Goal: Transaction & Acquisition: Book appointment/travel/reservation

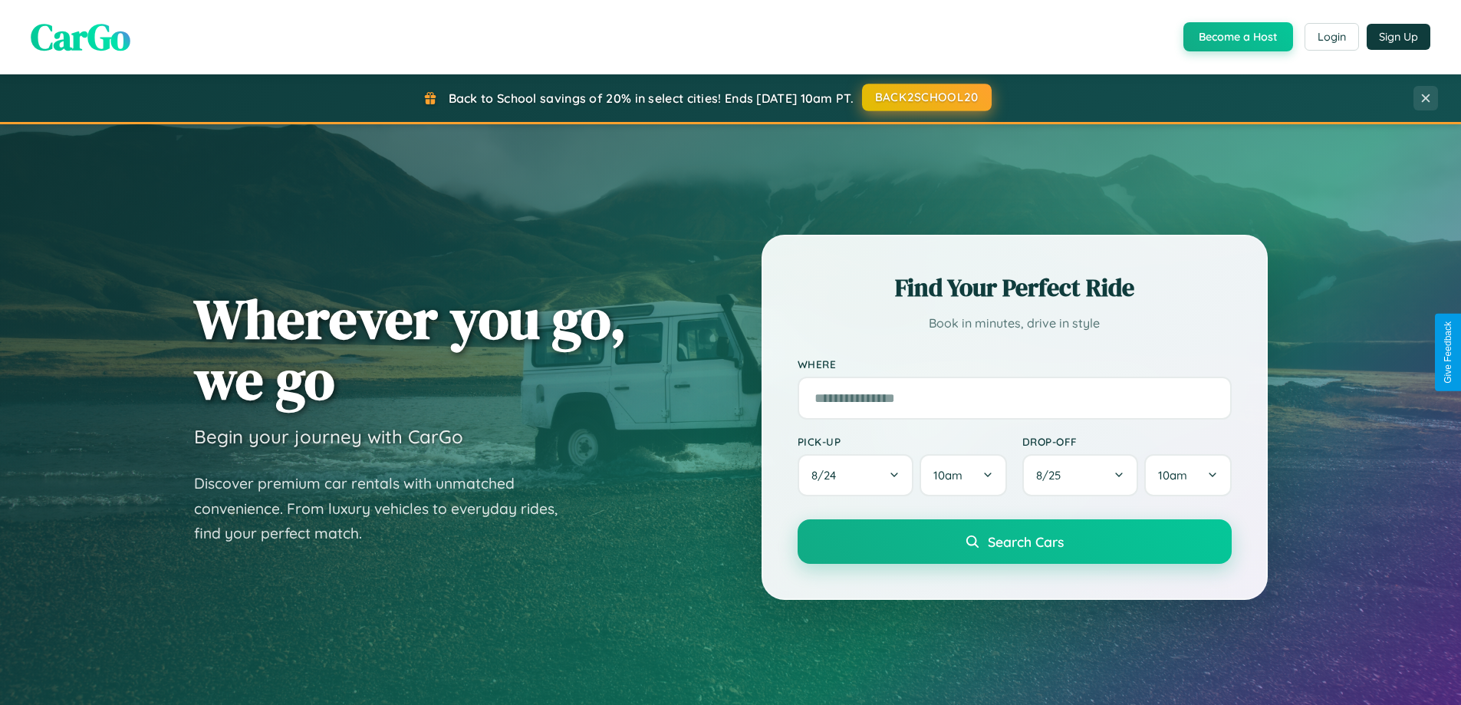
click at [926, 97] on button "BACK2SCHOOL20" at bounding box center [927, 98] width 130 height 28
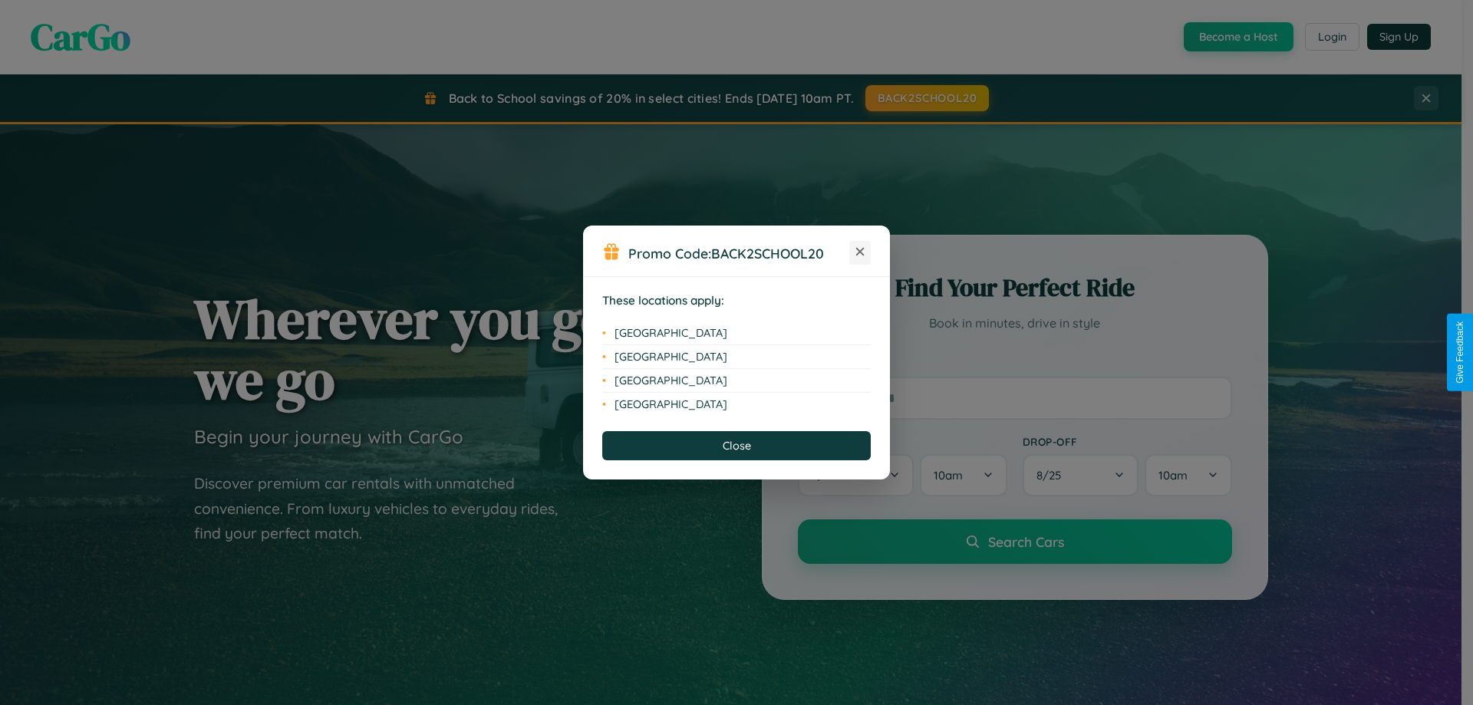
click at [860, 252] on icon at bounding box center [860, 252] width 8 height 8
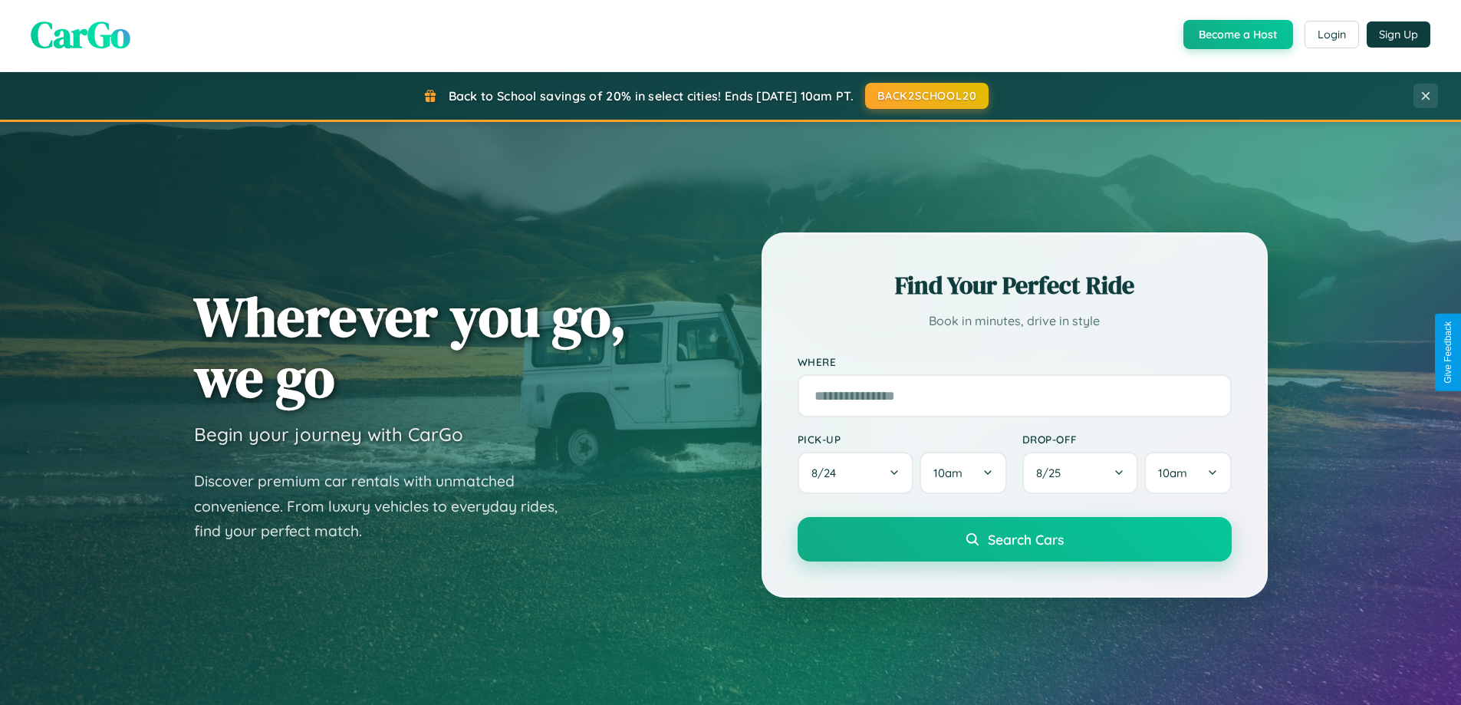
scroll to position [2465, 0]
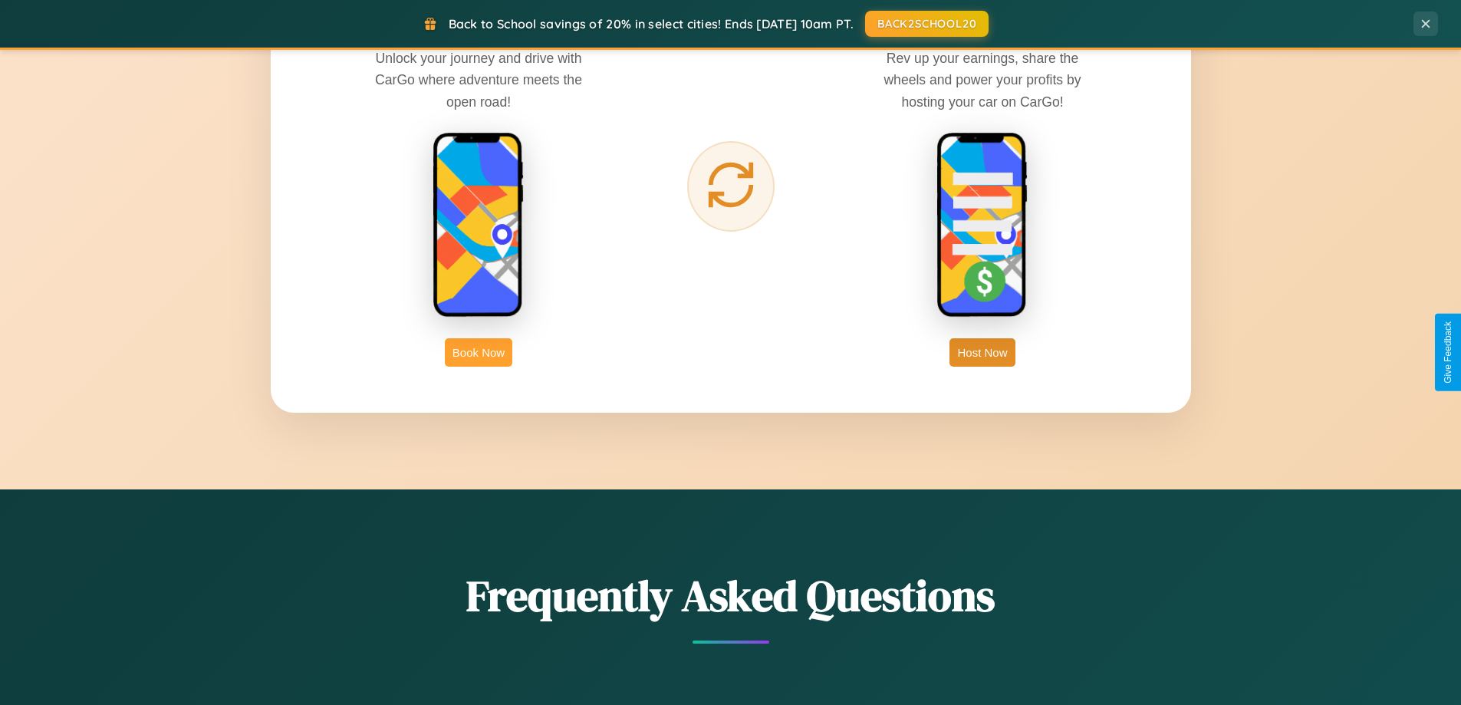
click at [479, 352] on button "Book Now" at bounding box center [479, 352] width 68 height 28
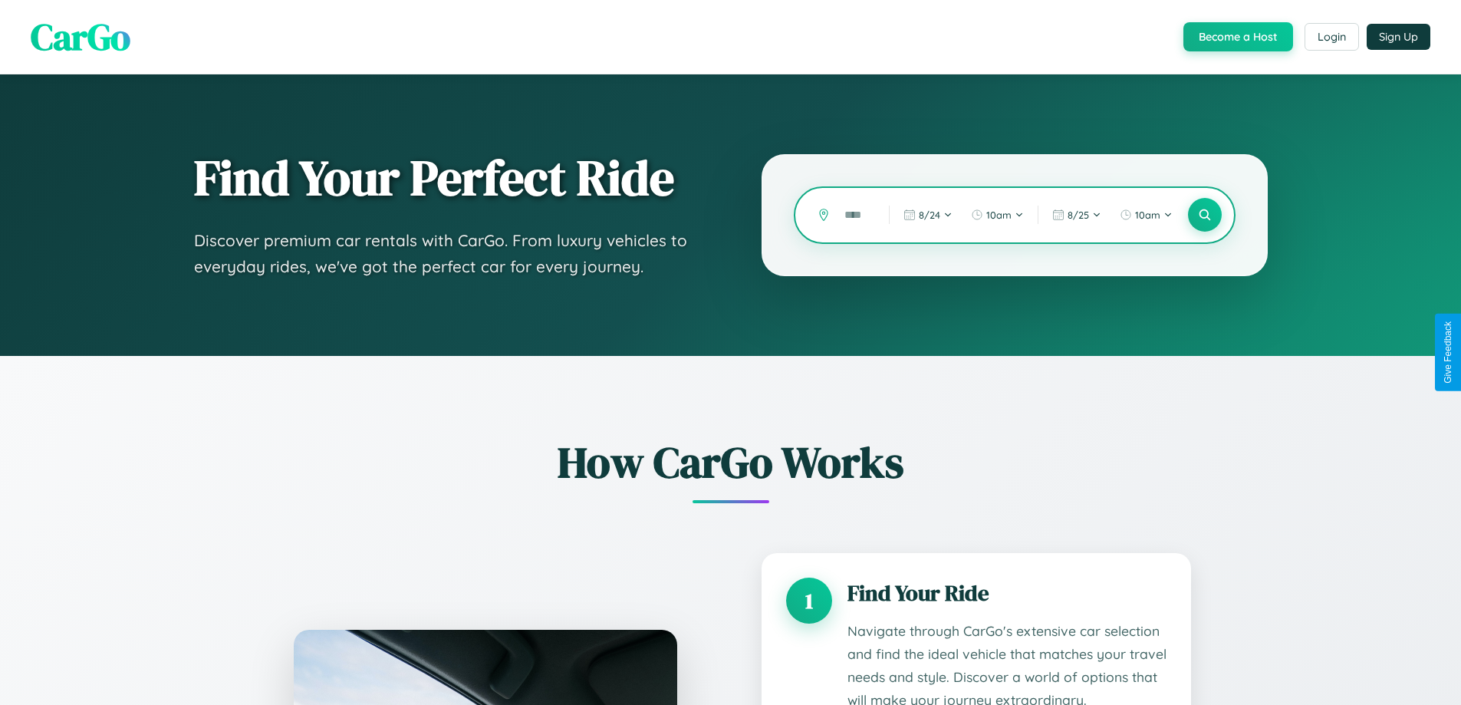
click at [855, 215] on input "text" at bounding box center [855, 215] width 37 height 27
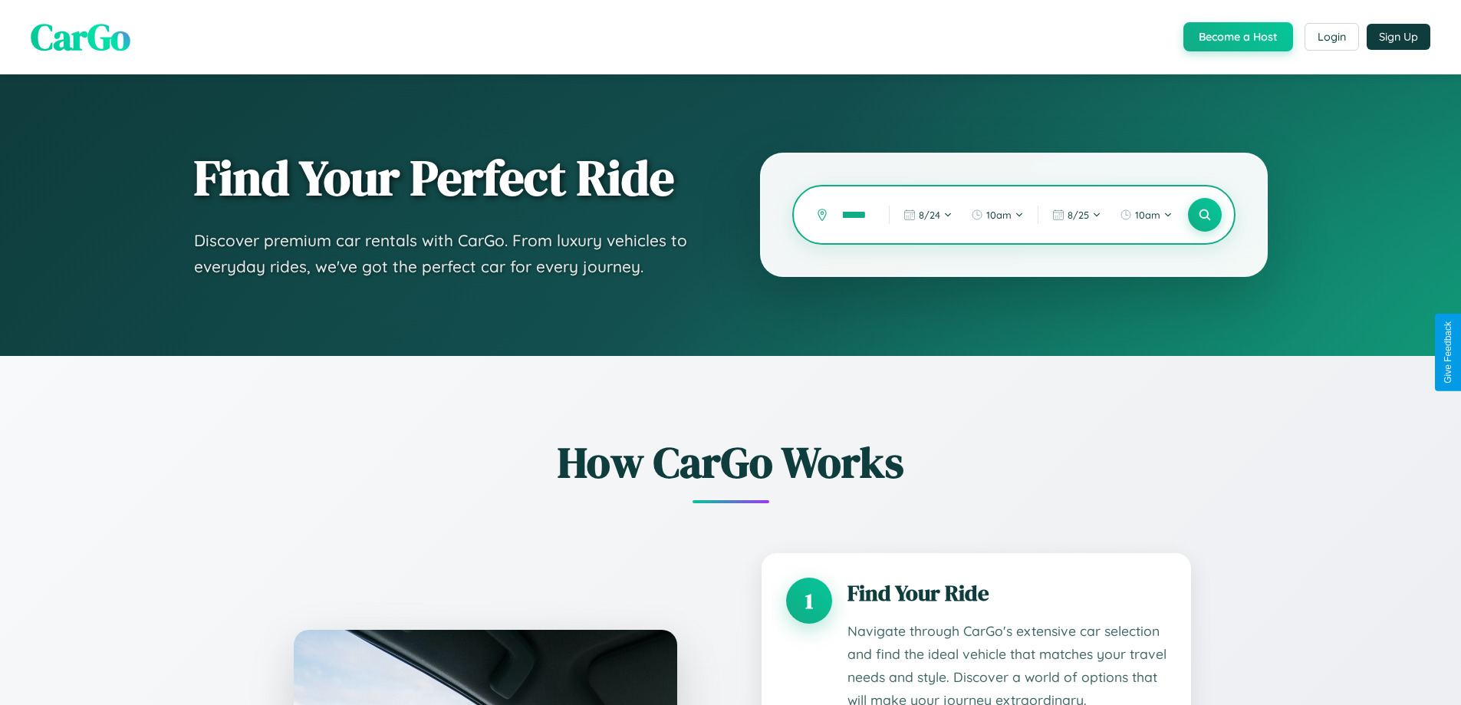
scroll to position [0, 49]
type input "**********"
click at [1204, 215] on icon at bounding box center [1205, 215] width 15 height 15
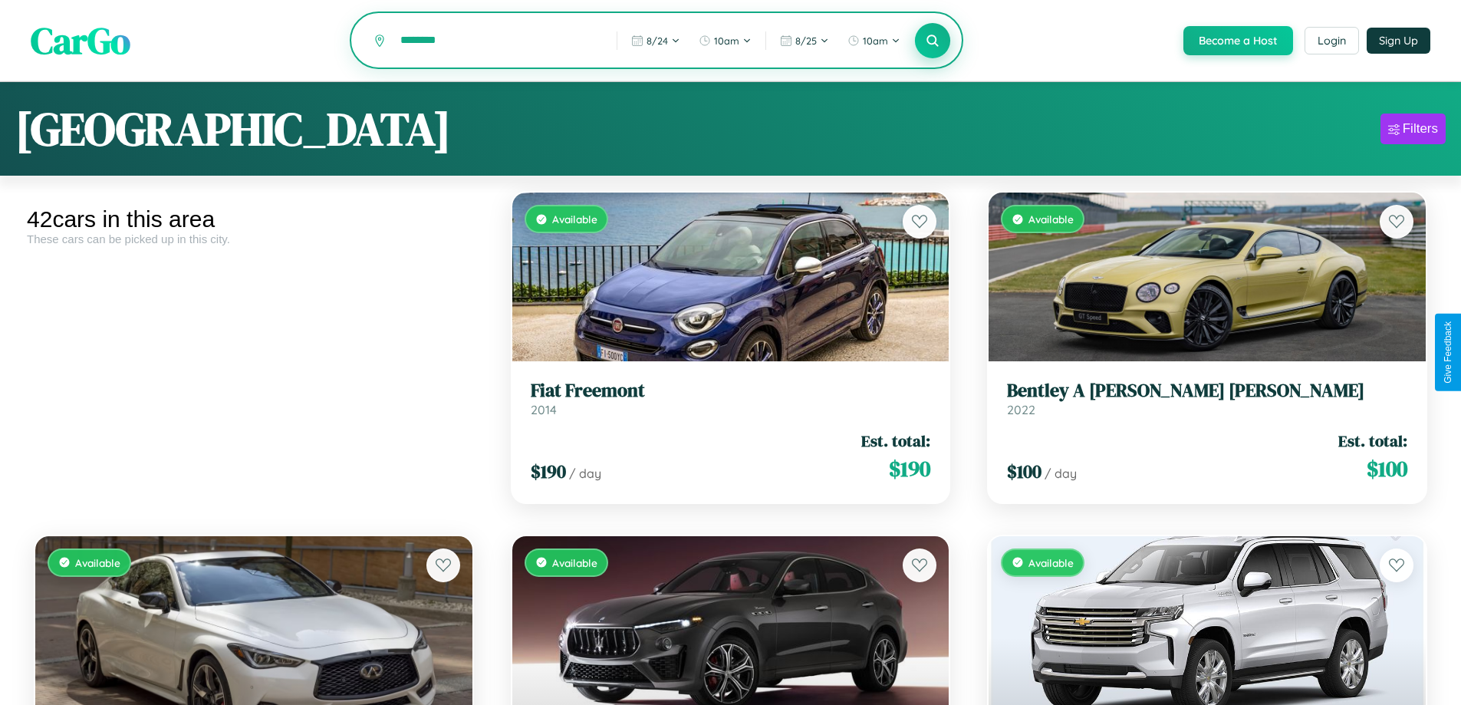
type input "********"
click at [932, 41] on icon at bounding box center [933, 40] width 15 height 15
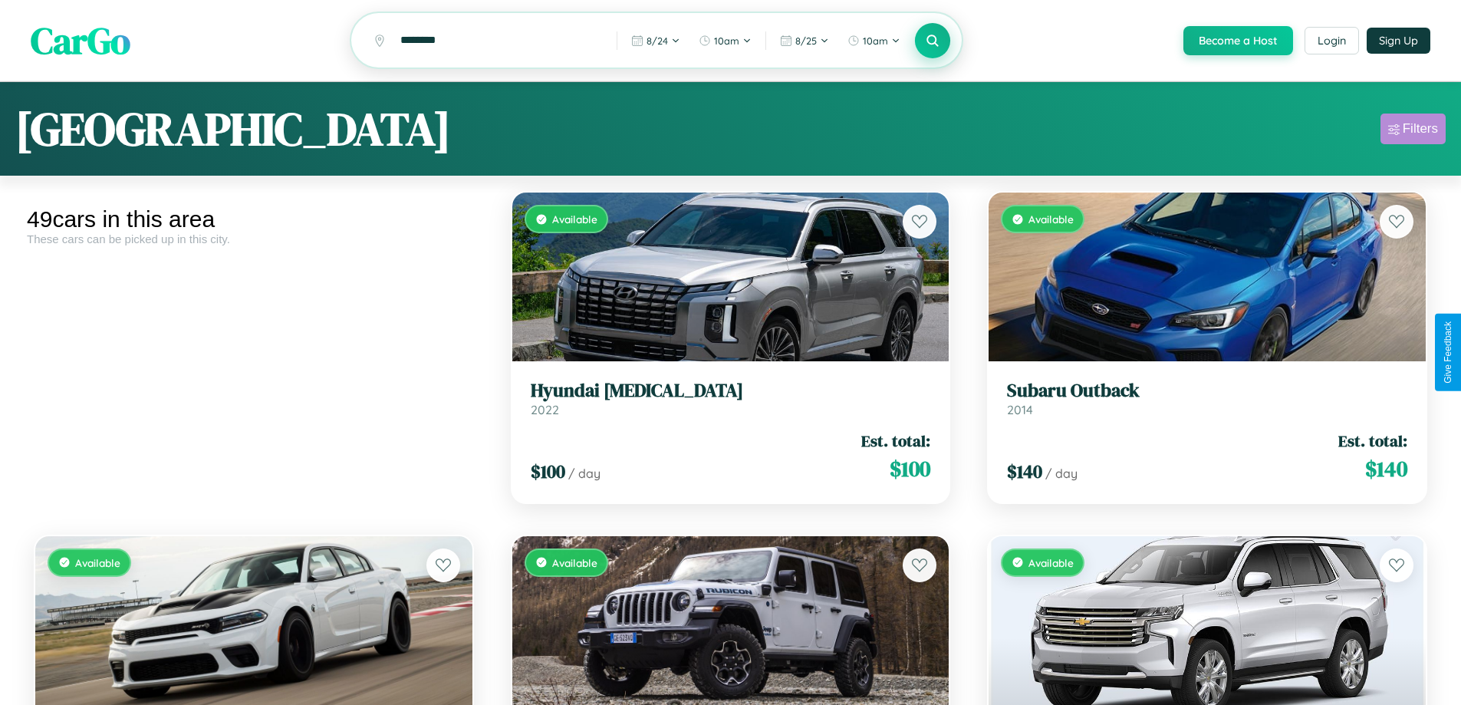
click at [1413, 131] on div "Filters" at bounding box center [1420, 128] width 35 height 15
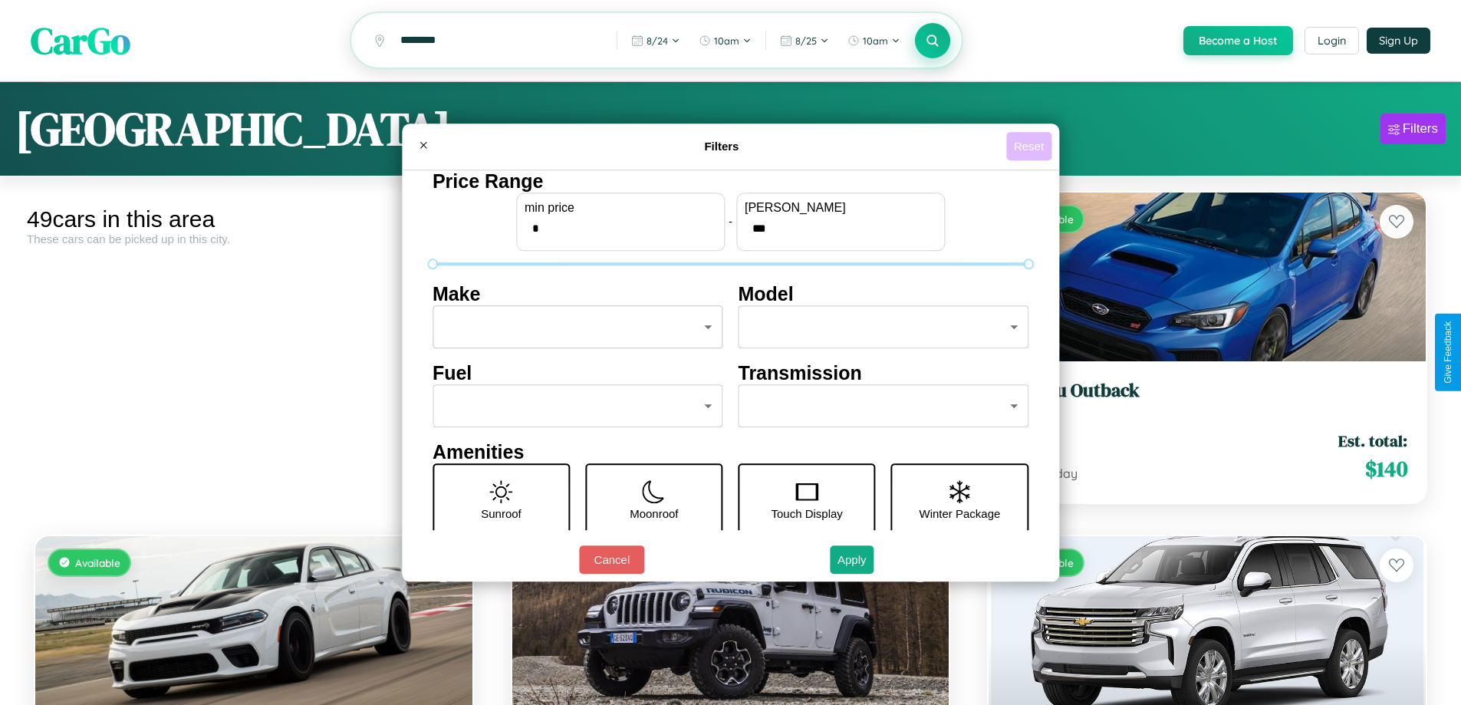
click at [1031, 146] on button "Reset" at bounding box center [1028, 146] width 45 height 28
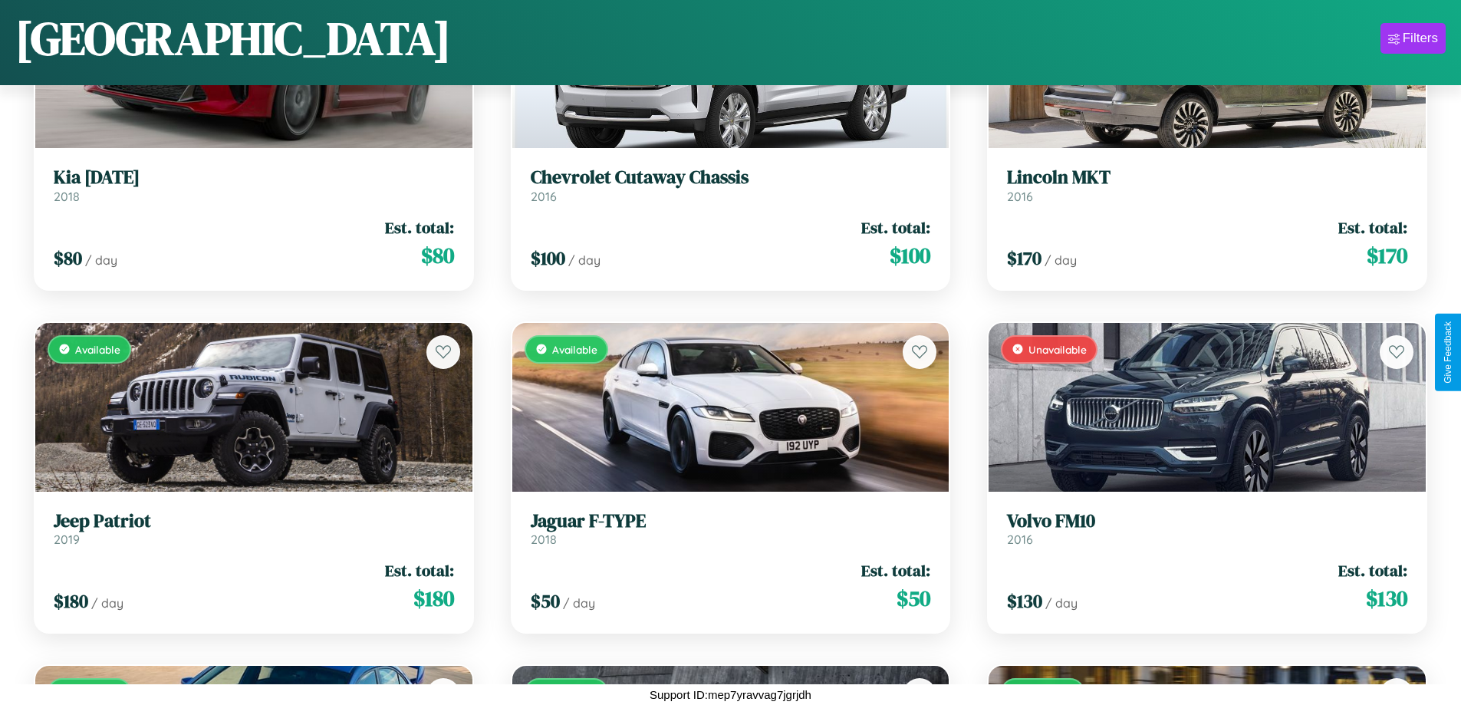
scroll to position [2277, 0]
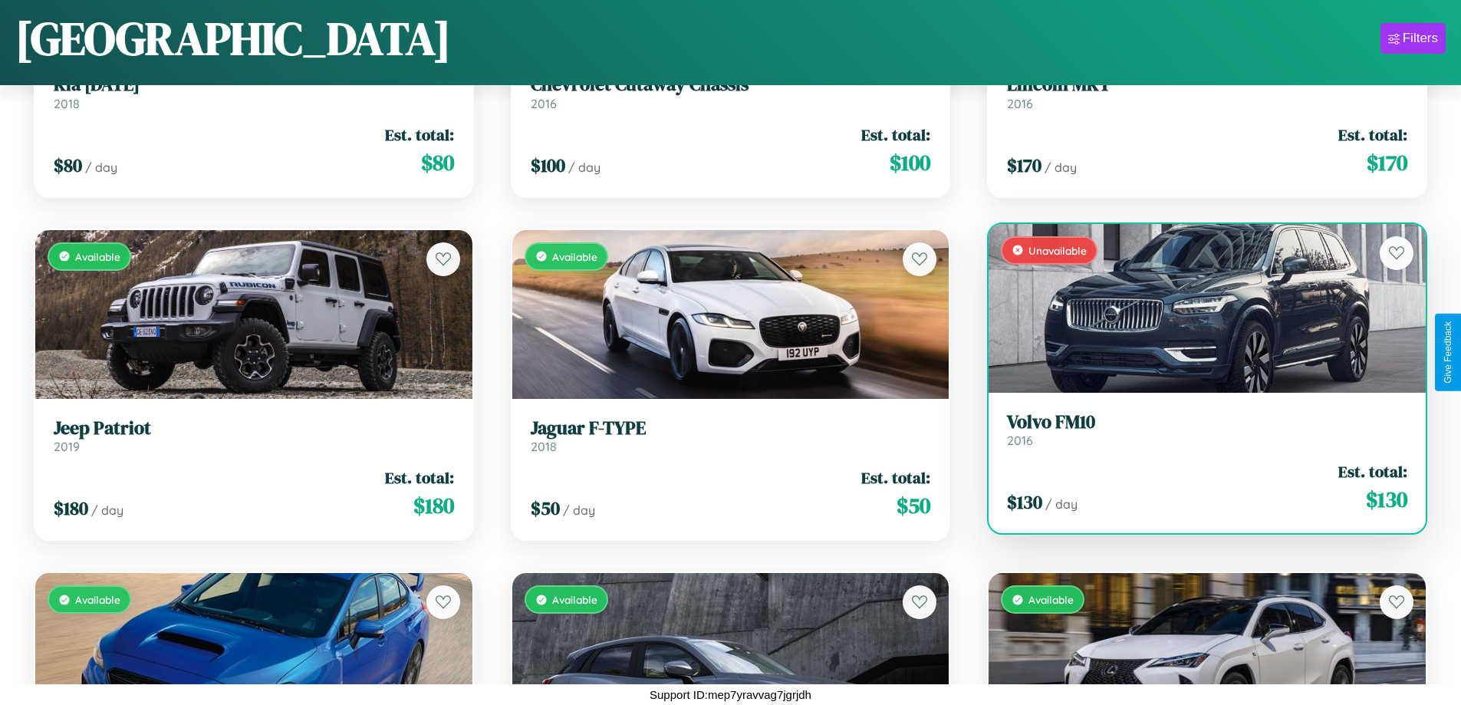
click at [1198, 435] on link "Volvo FM10 2016" at bounding box center [1207, 430] width 400 height 38
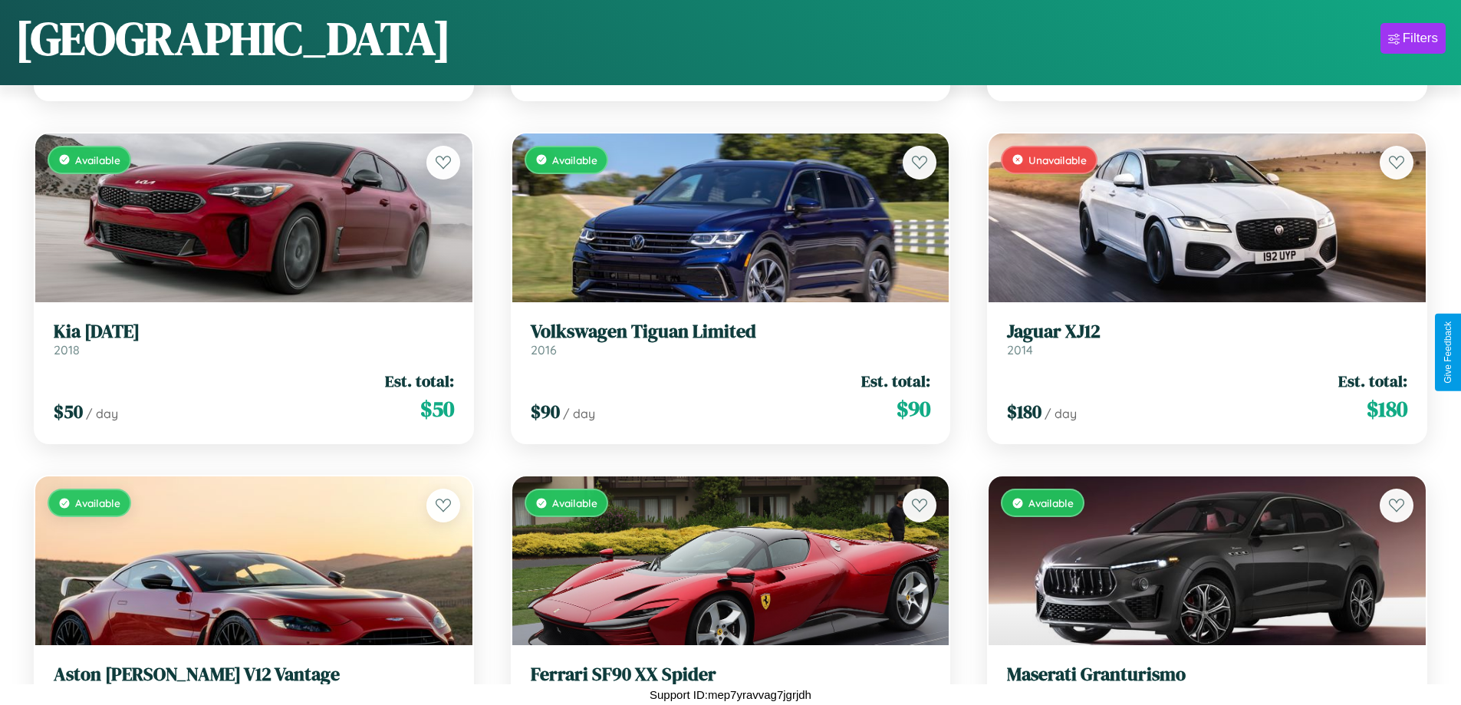
scroll to position [559, 0]
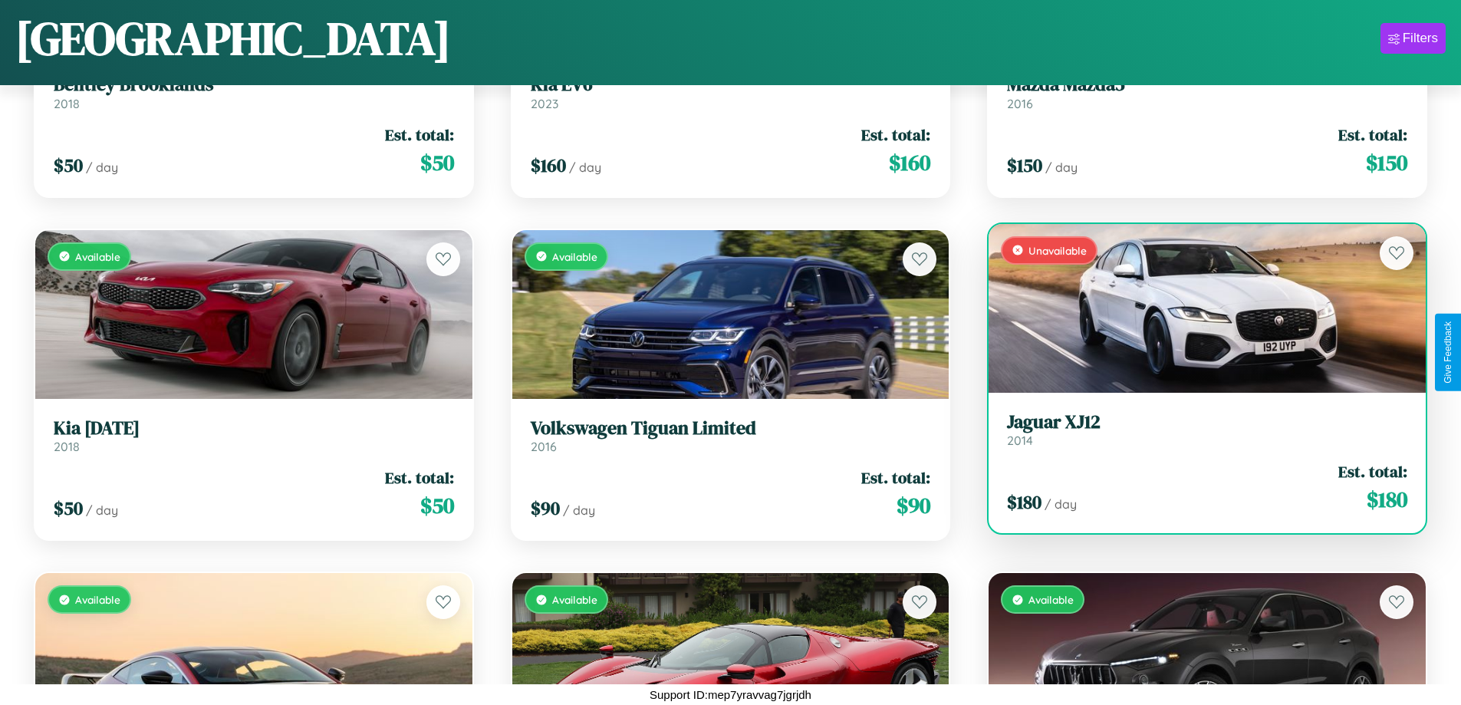
click at [1198, 430] on h3 "Jaguar XJ12" at bounding box center [1207, 422] width 400 height 22
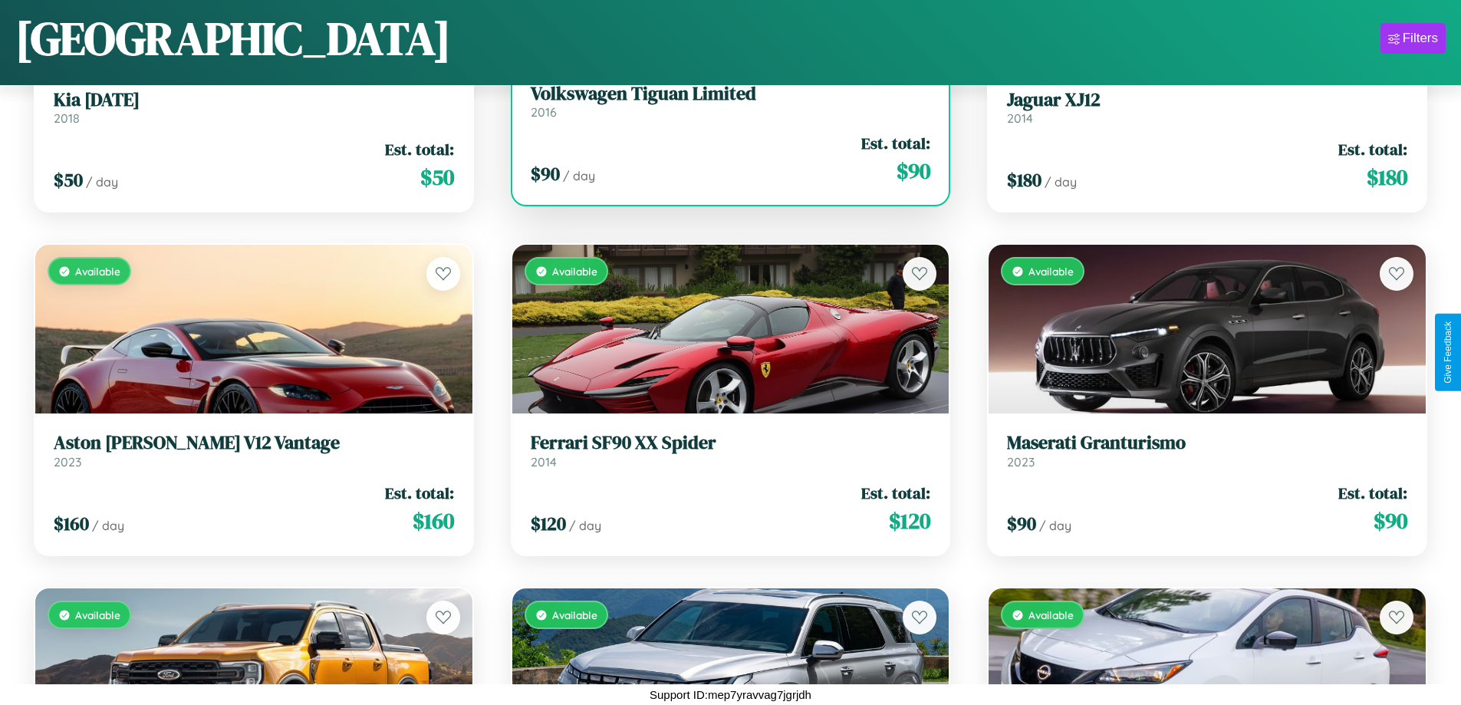
scroll to position [903, 0]
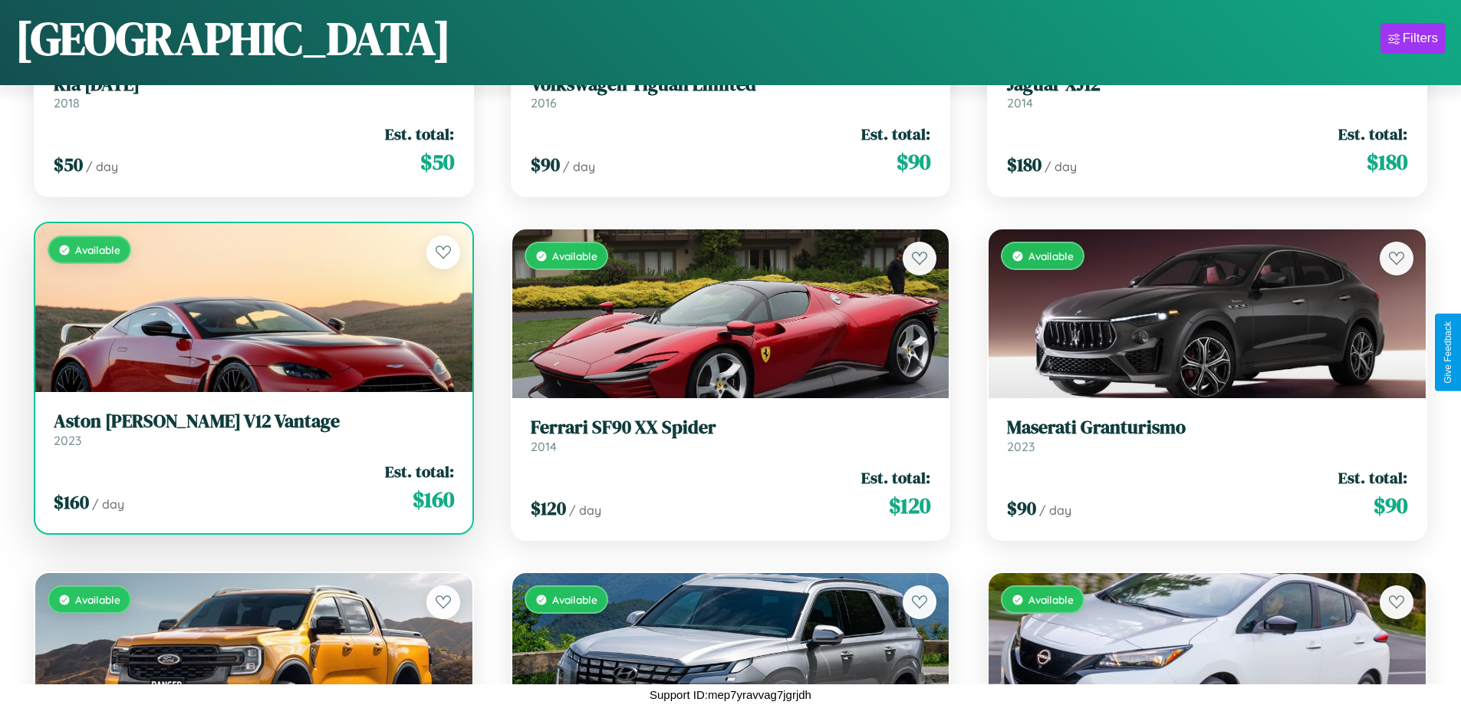
click at [252, 314] on div "Available" at bounding box center [253, 307] width 437 height 169
click at [252, 308] on div "Available" at bounding box center [253, 307] width 437 height 169
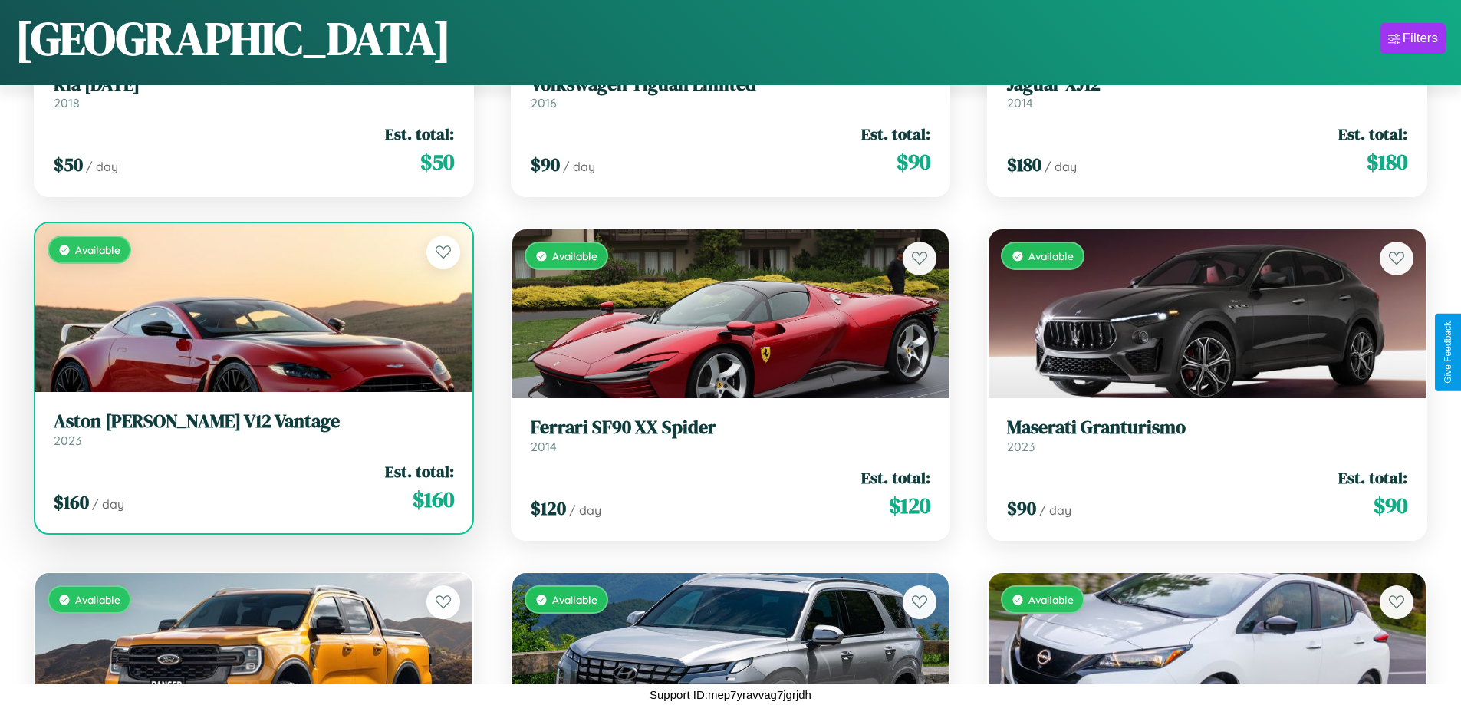
click at [252, 308] on div "Available" at bounding box center [253, 307] width 437 height 169
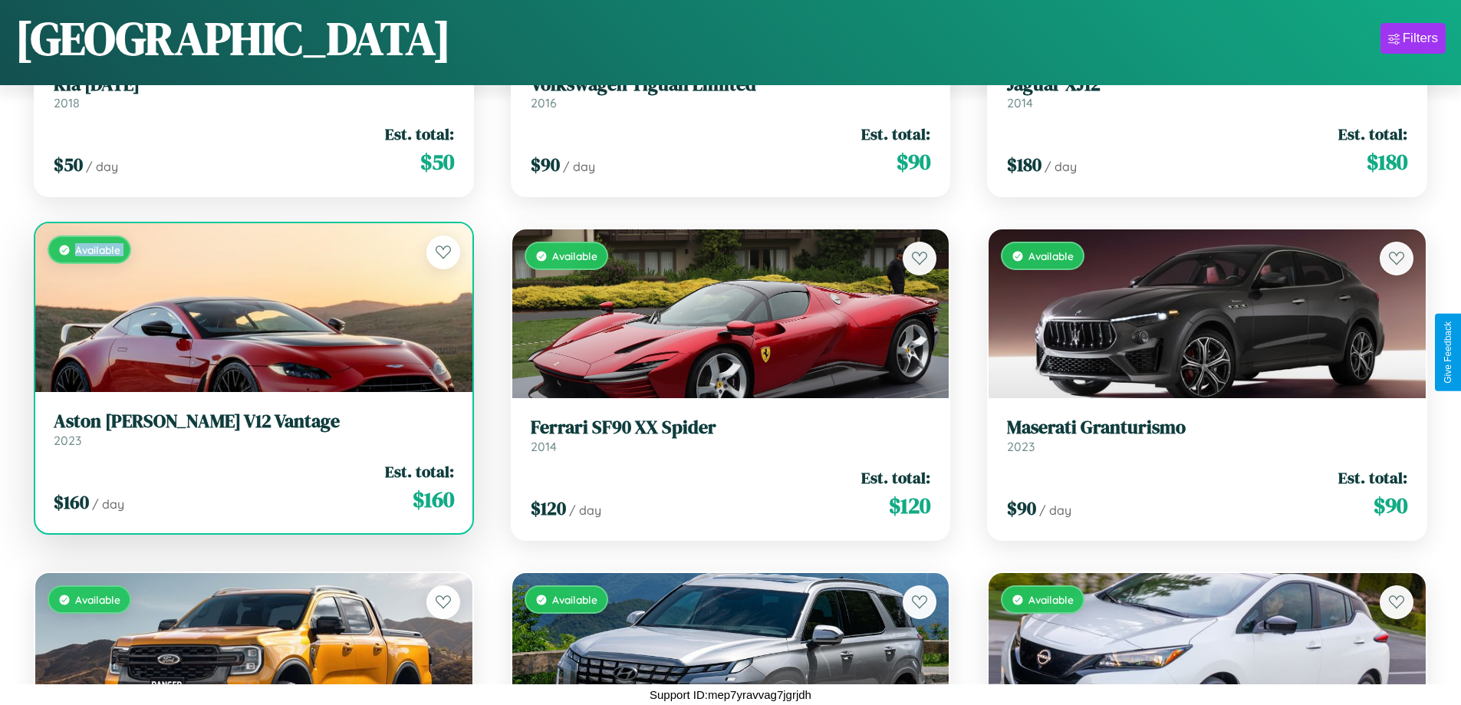
click at [252, 308] on div "Available" at bounding box center [253, 307] width 437 height 169
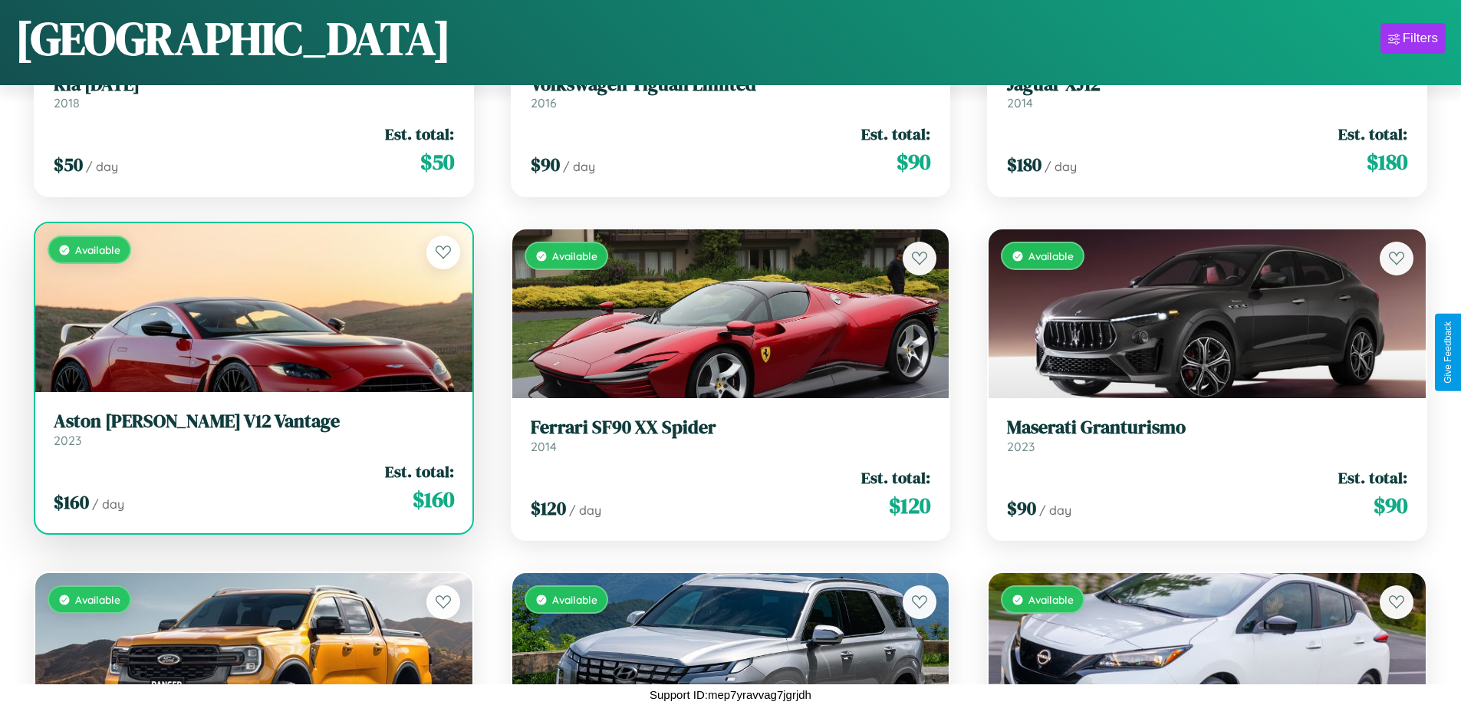
click at [252, 308] on div "Available" at bounding box center [253, 307] width 437 height 169
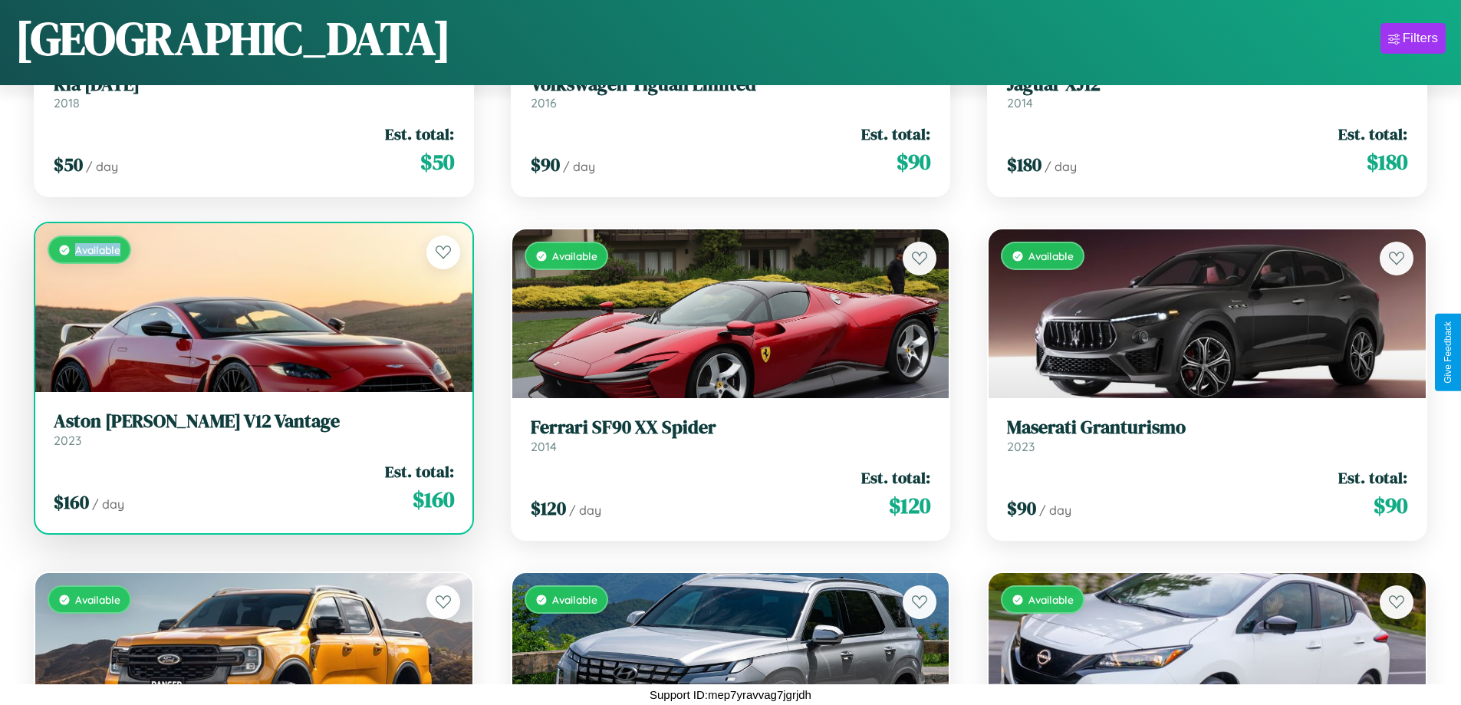
click at [252, 308] on div "Available" at bounding box center [253, 307] width 437 height 169
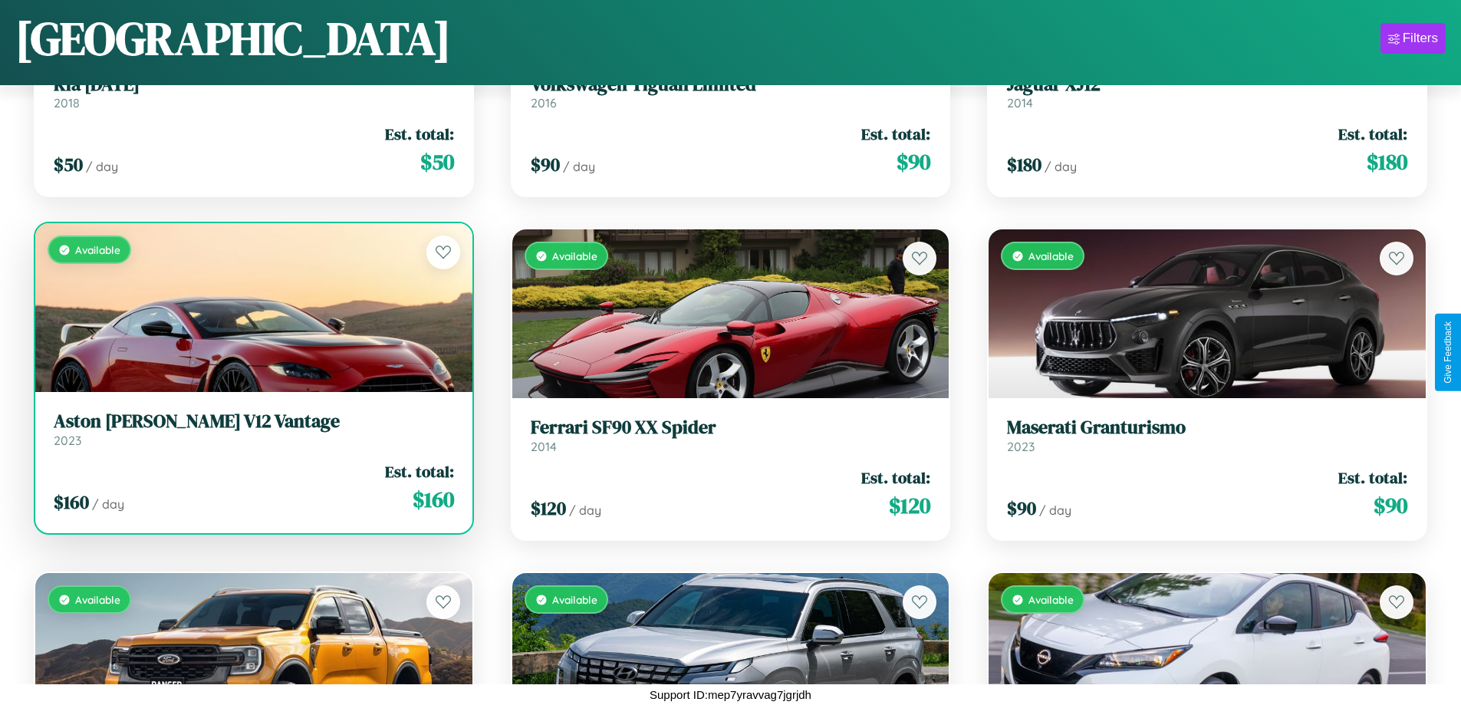
click at [252, 429] on h3 "Aston Martin V12 Vantage" at bounding box center [254, 421] width 400 height 22
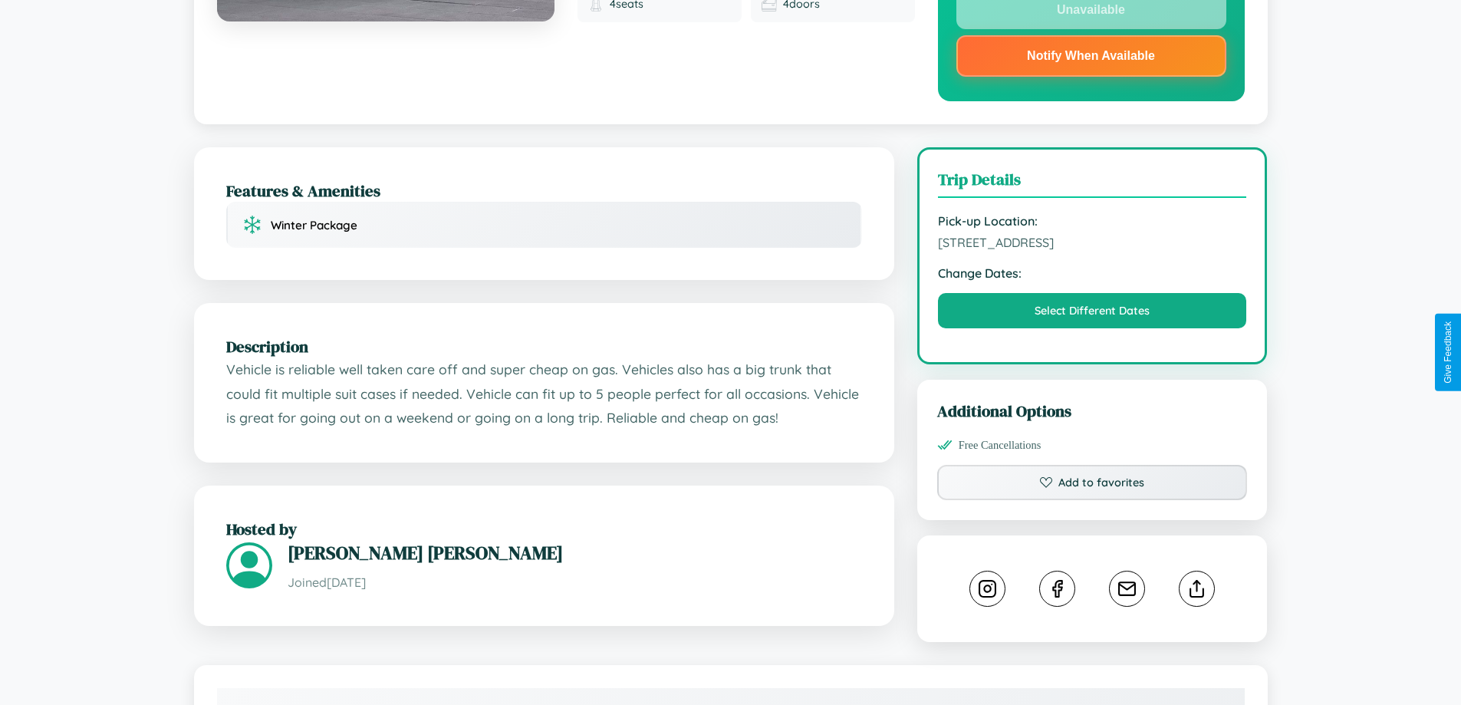
scroll to position [446, 0]
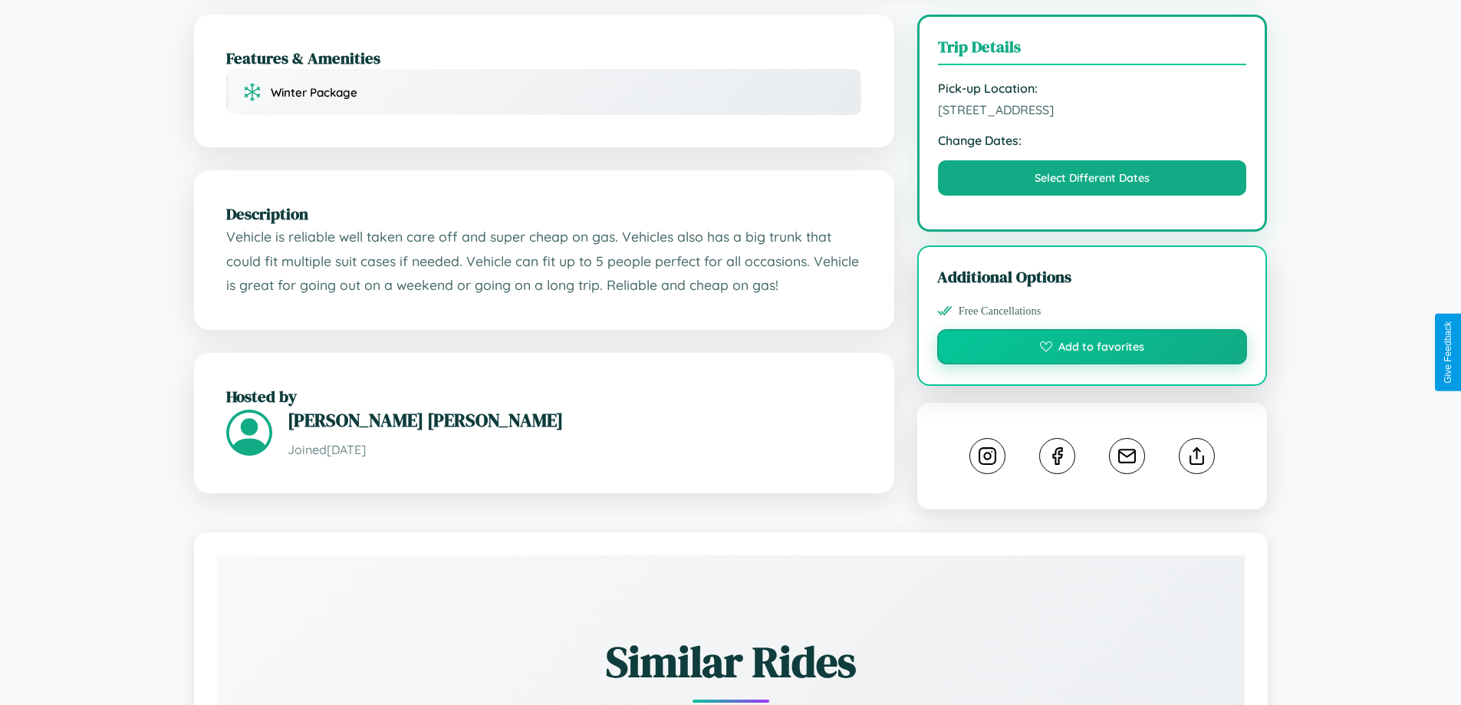
click at [1092, 349] on button "Add to favorites" at bounding box center [1092, 346] width 311 height 35
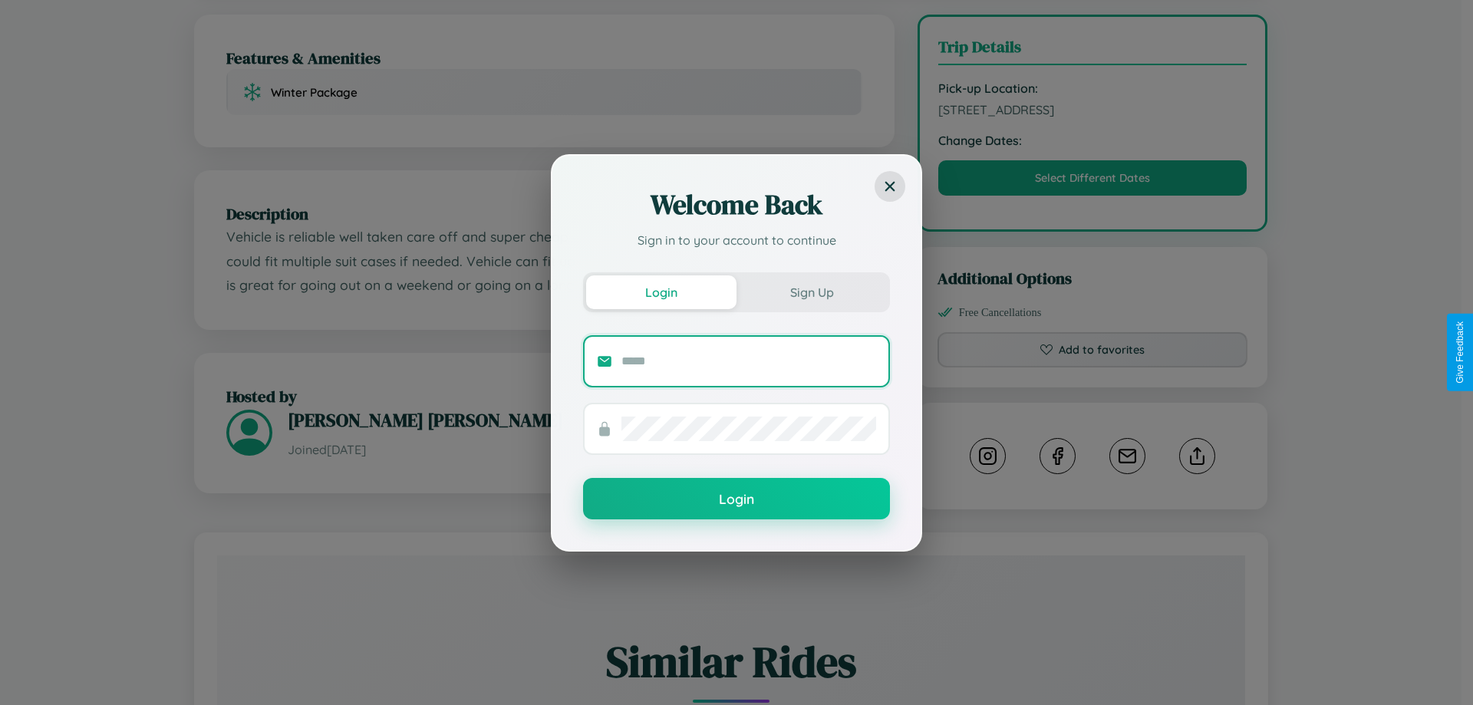
click at [749, 361] on input "text" at bounding box center [748, 361] width 255 height 25
type input "**********"
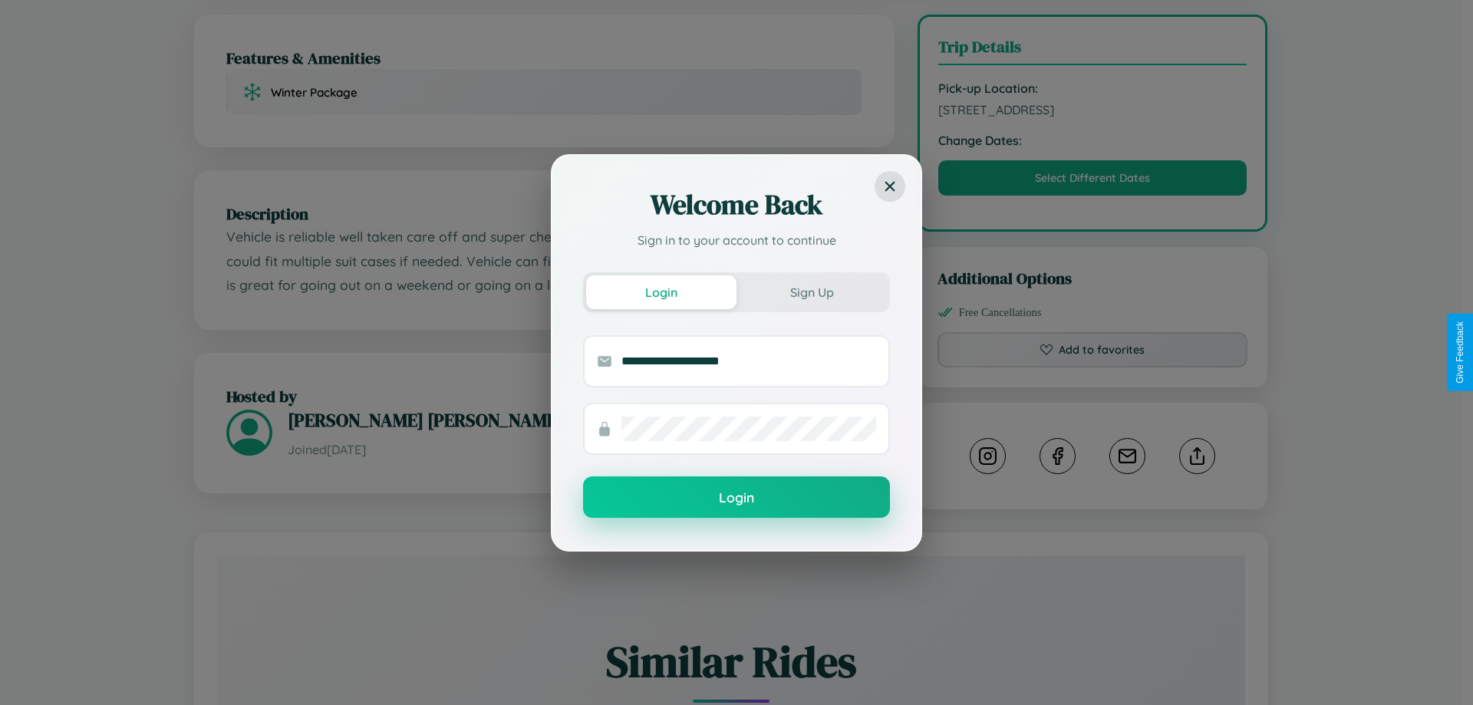
click at [736, 498] on button "Login" at bounding box center [736, 496] width 307 height 41
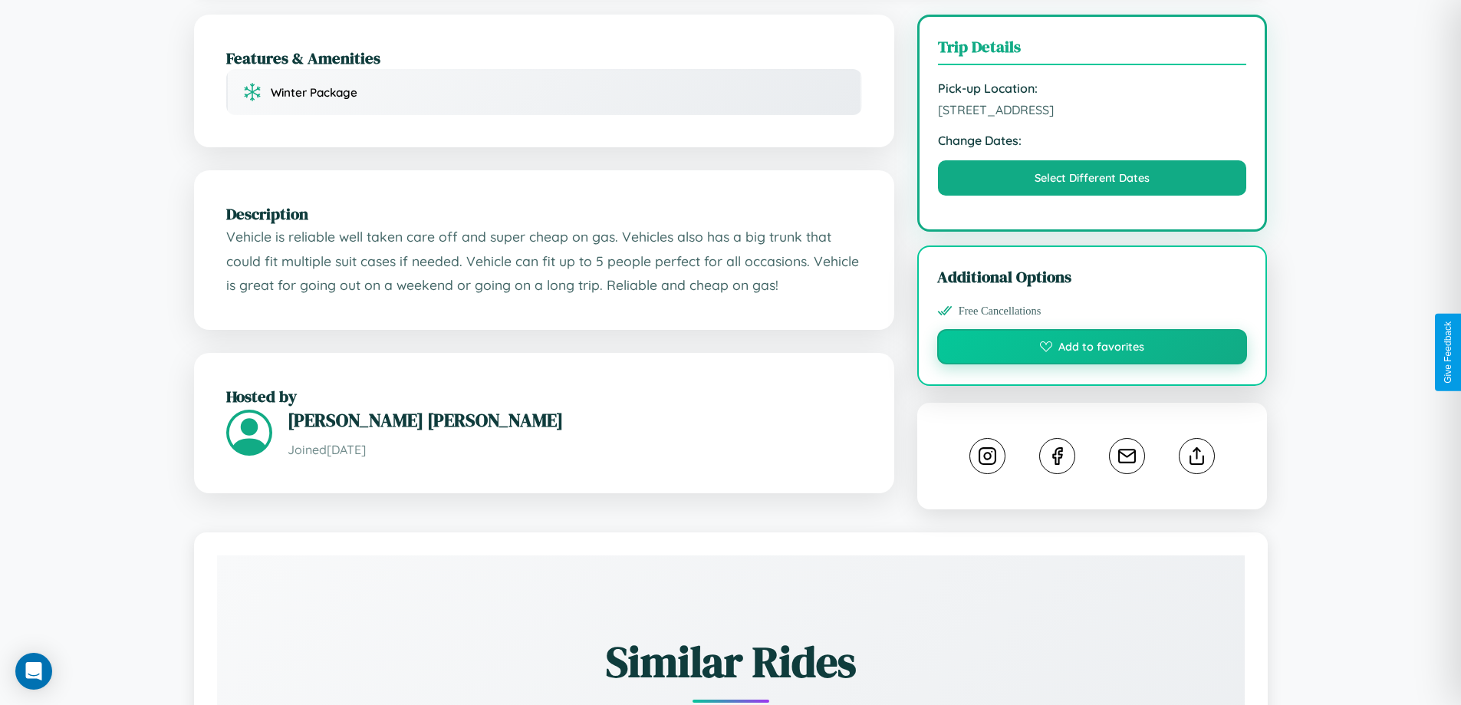
click at [1092, 350] on button "Add to favorites" at bounding box center [1092, 346] width 311 height 35
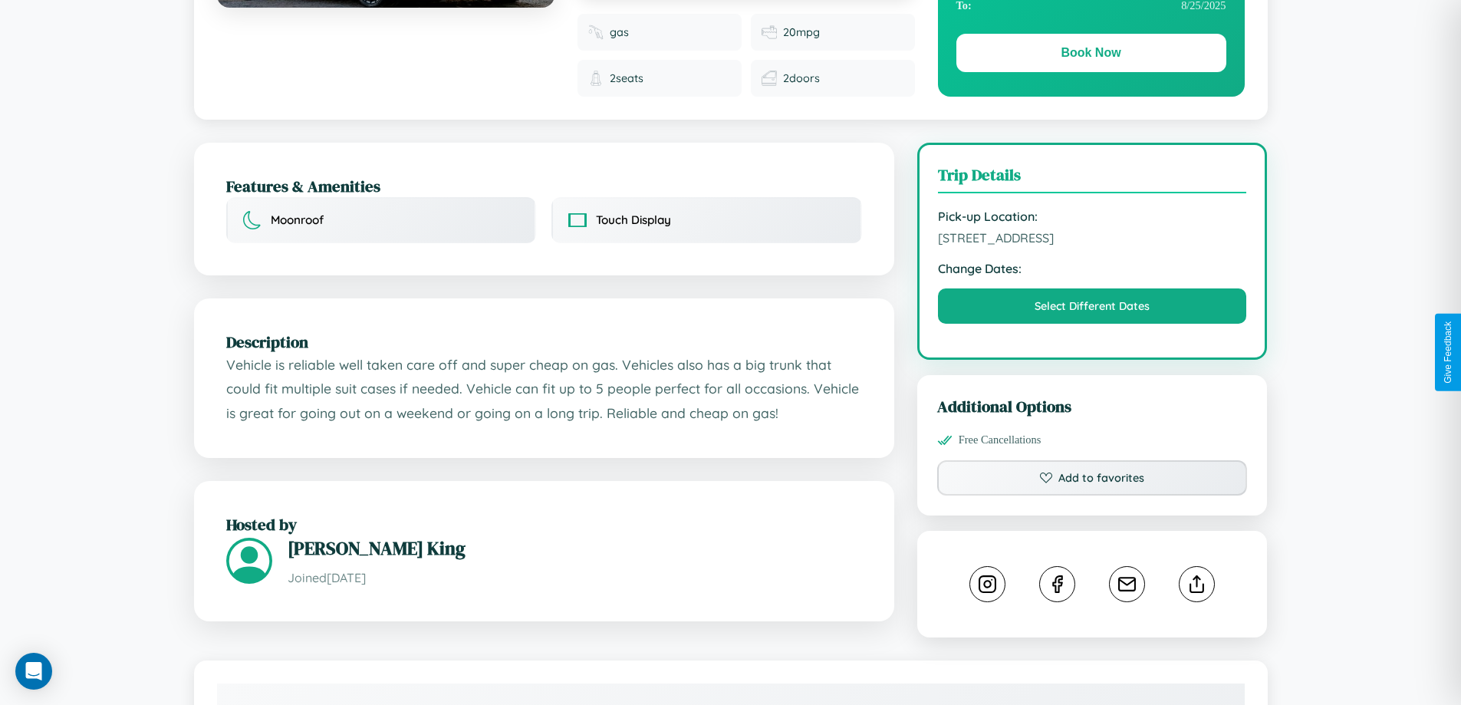
scroll to position [516, 0]
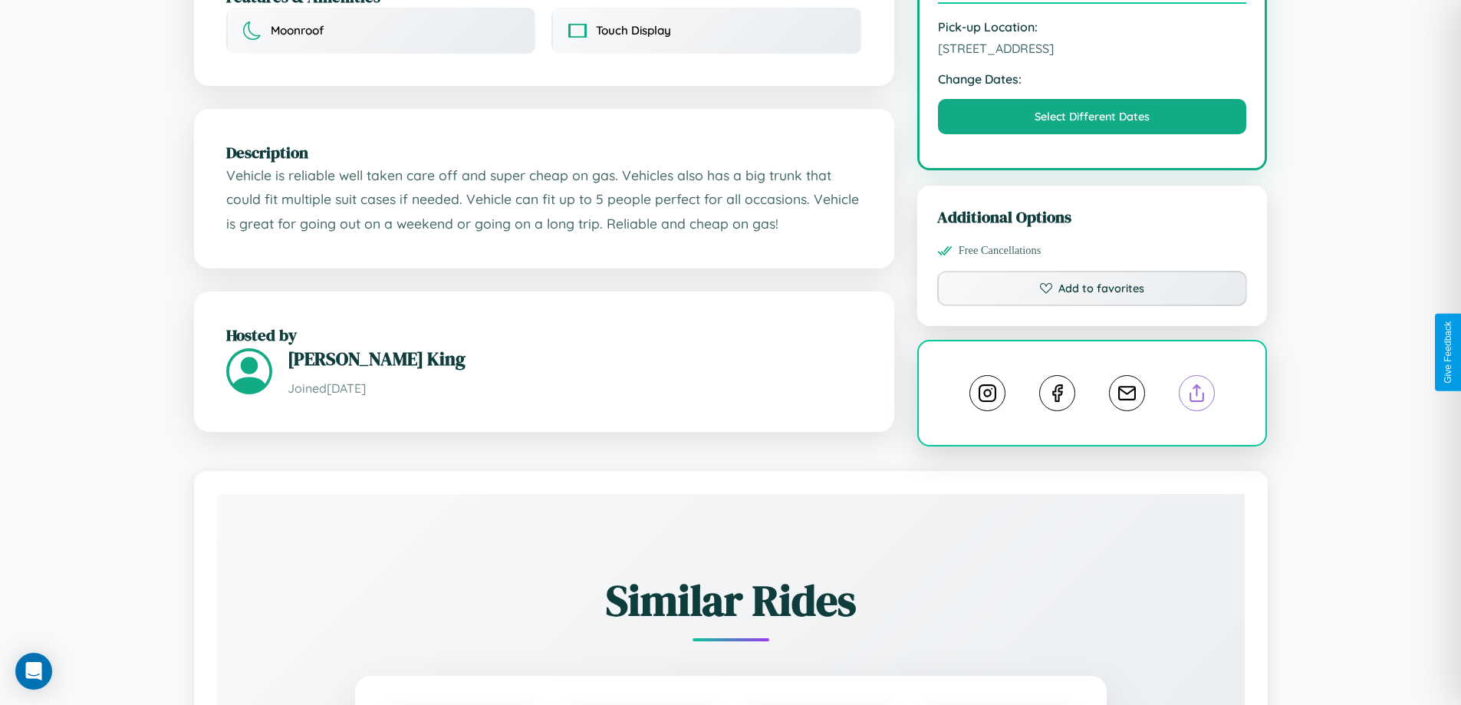
click at [1198, 385] on line at bounding box center [1198, 390] width 0 height 11
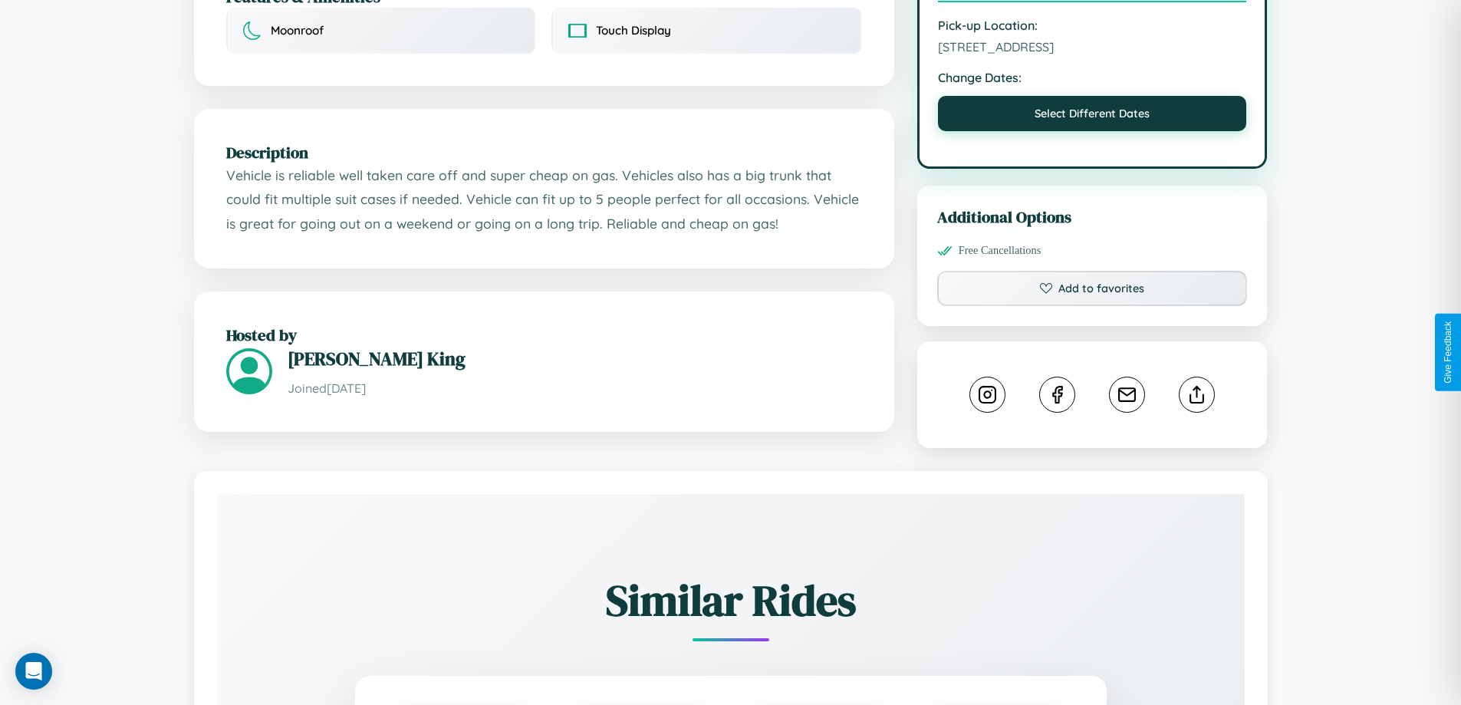
click at [1092, 96] on button "Select Different Dates" at bounding box center [1092, 113] width 309 height 35
select select "*"
select select "****"
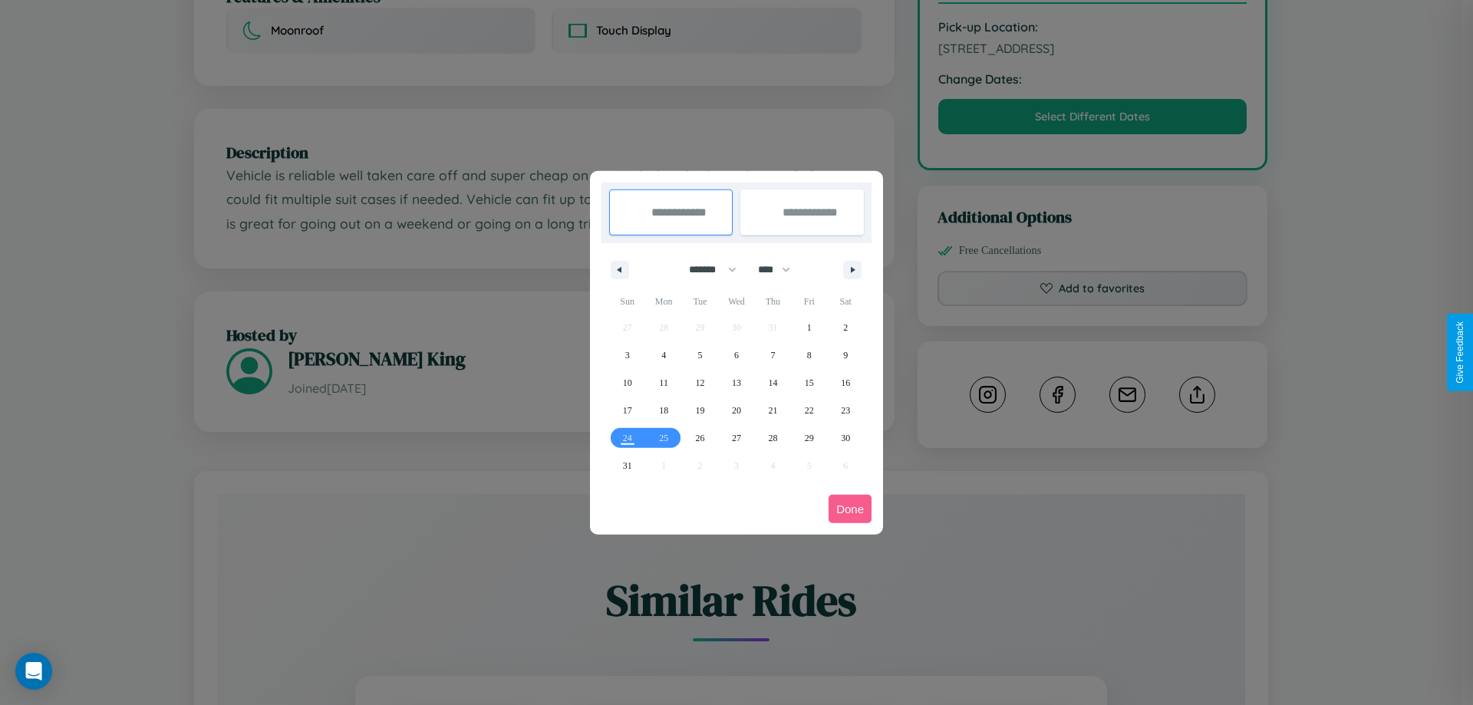
click at [706, 269] on select "******* ******** ***** ***** *** **** **** ****** ********* ******* ******** **…" at bounding box center [709, 269] width 65 height 25
select select "*"
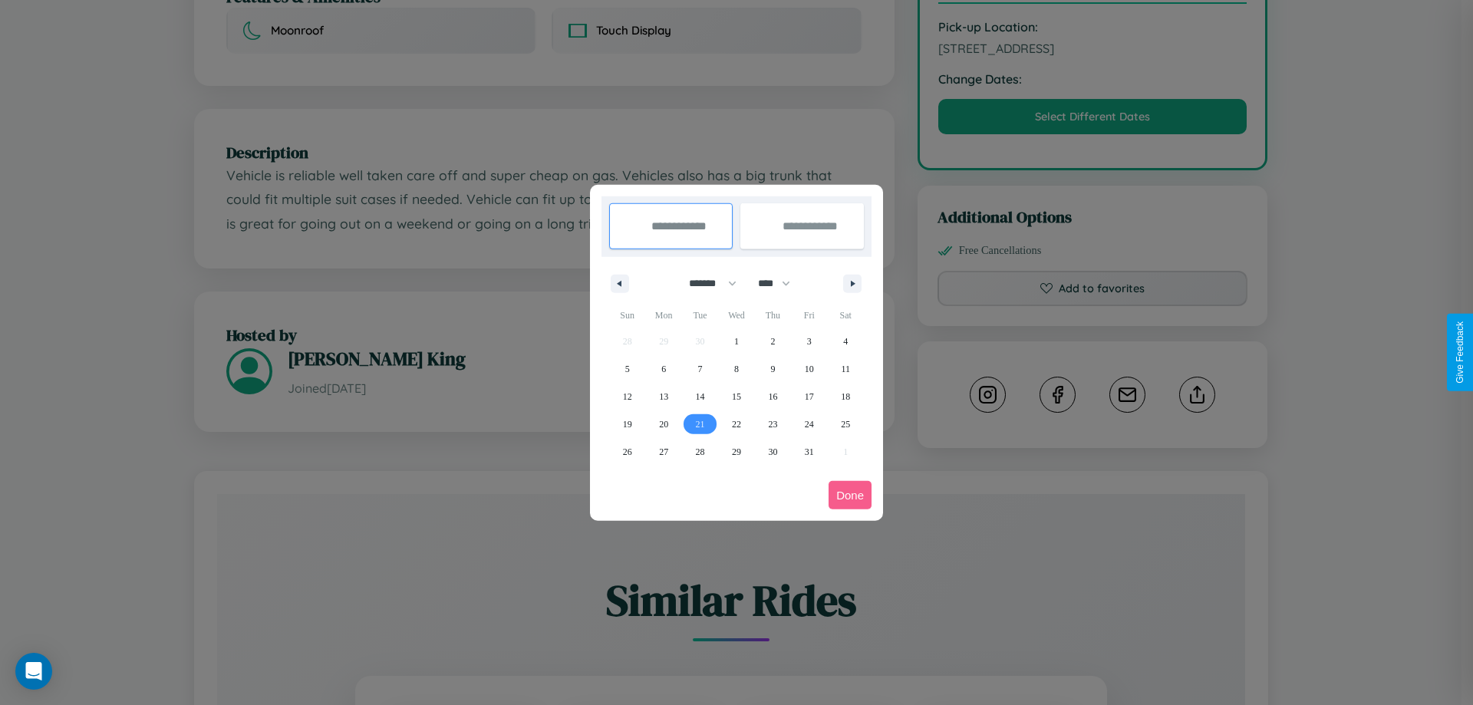
click at [700, 423] on span "21" at bounding box center [700, 424] width 9 height 28
type input "**********"
click at [700, 451] on span "28" at bounding box center [700, 452] width 9 height 28
type input "**********"
click at [850, 495] on button "Done" at bounding box center [850, 495] width 43 height 28
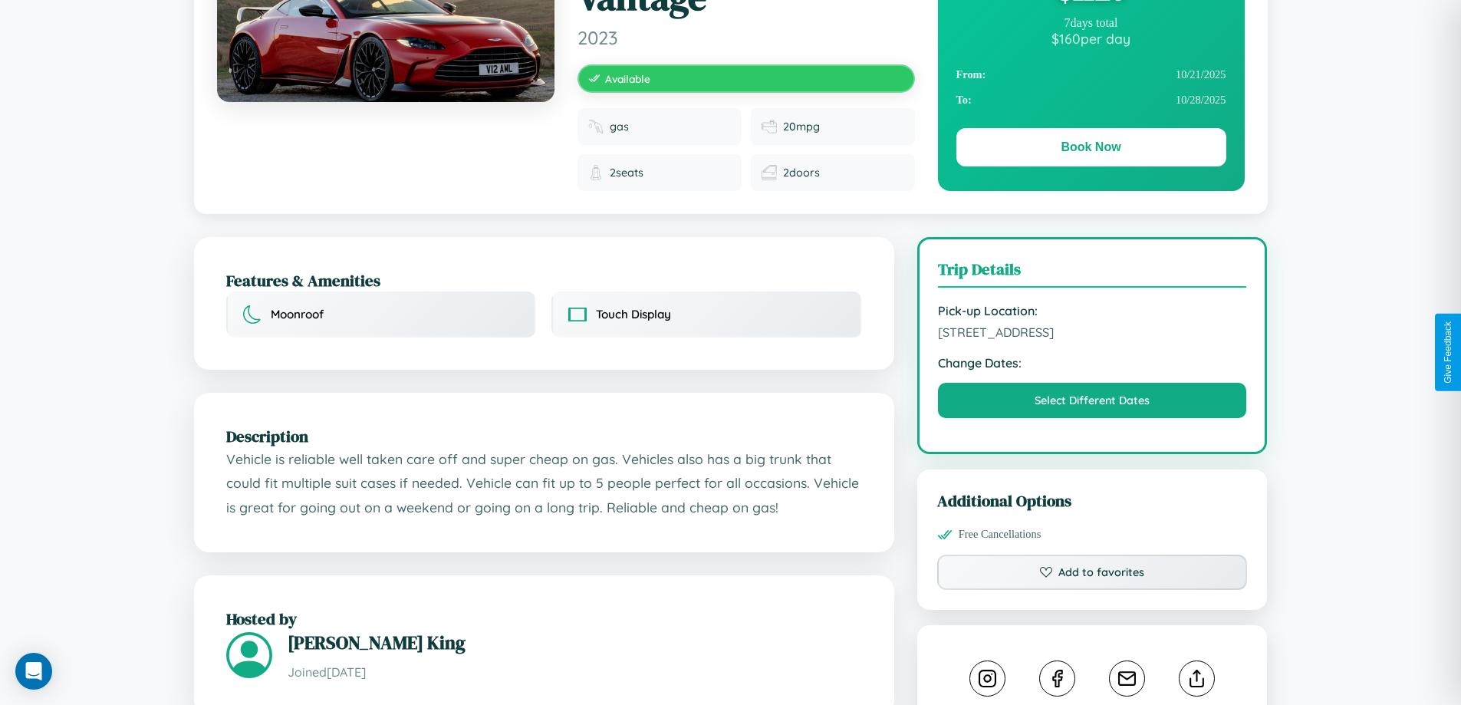
scroll to position [170, 0]
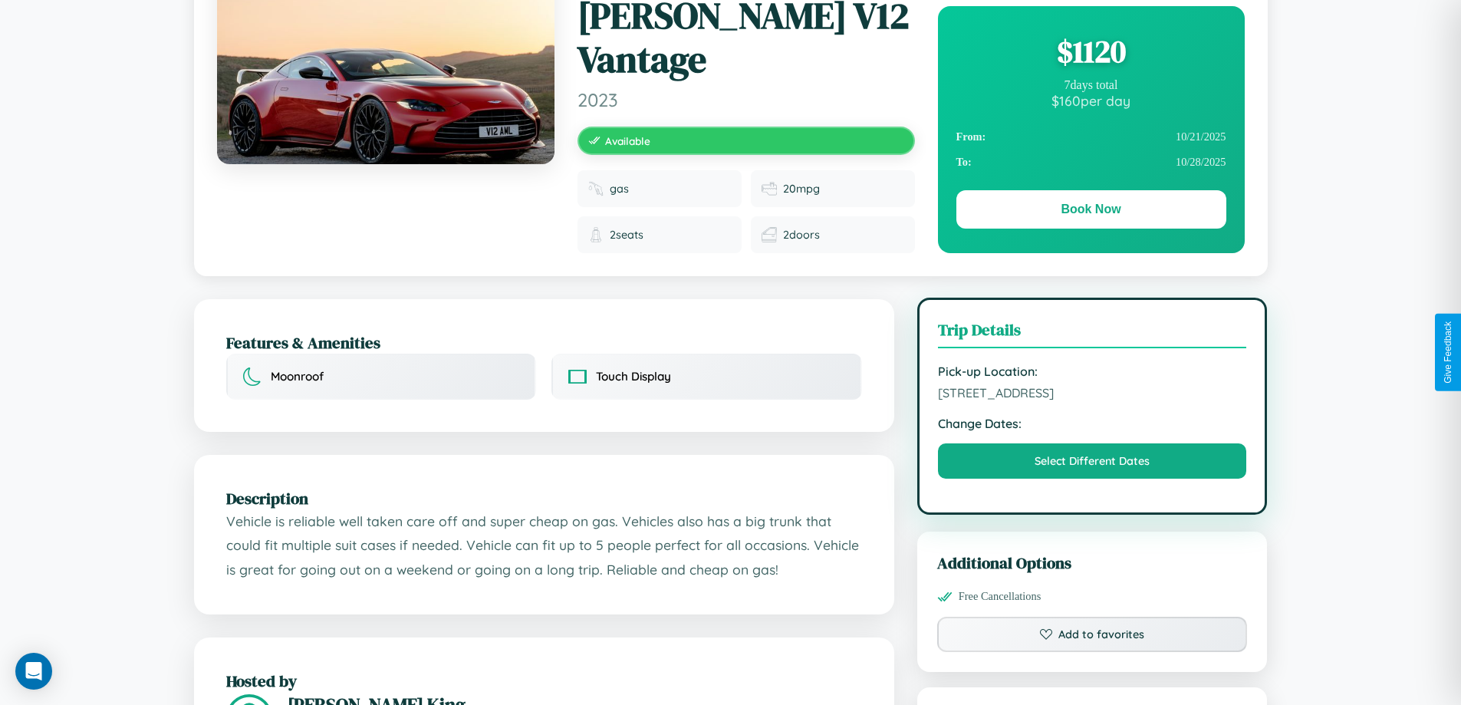
click at [1092, 385] on span "4670 Hillside Avenue Yokohama 64904 Japan" at bounding box center [1092, 392] width 309 height 15
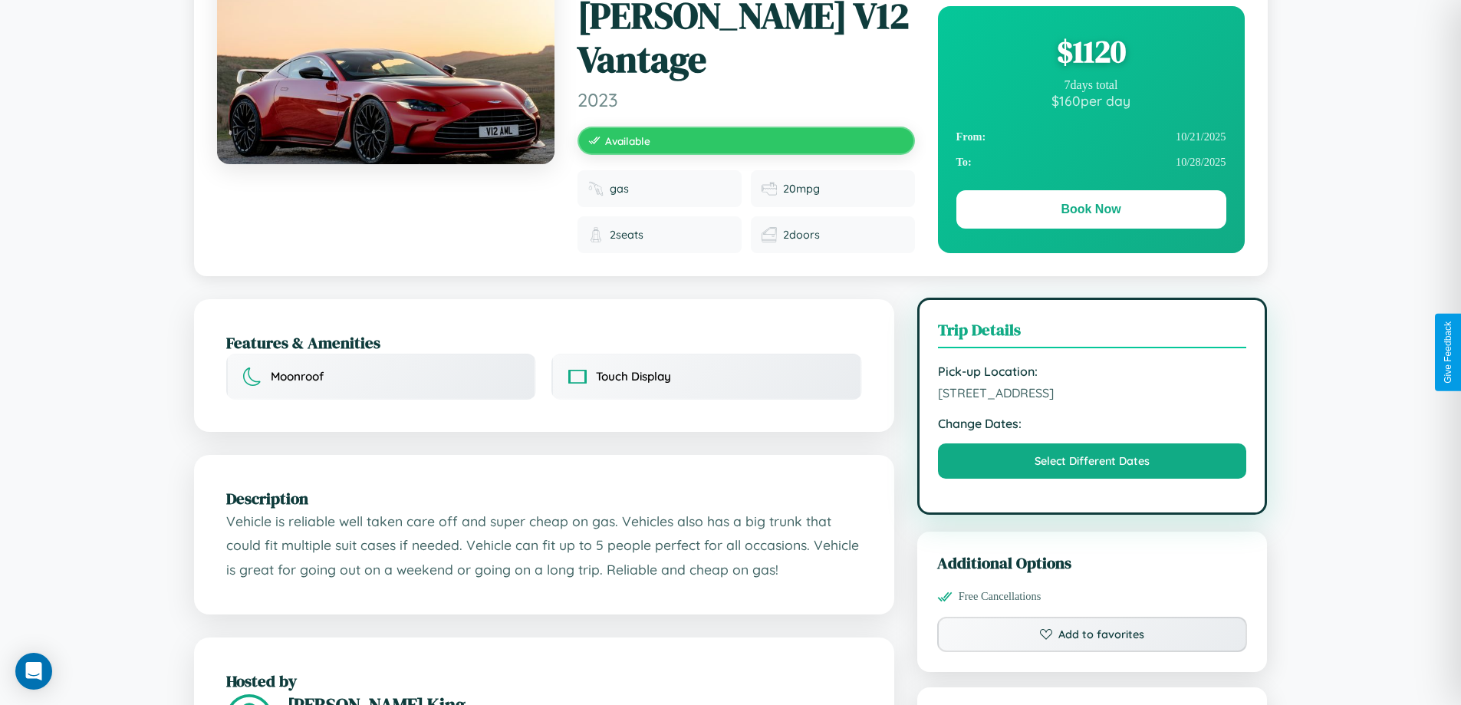
click at [1092, 385] on span "4670 Hillside Avenue Yokohama 64904 Japan" at bounding box center [1092, 392] width 309 height 15
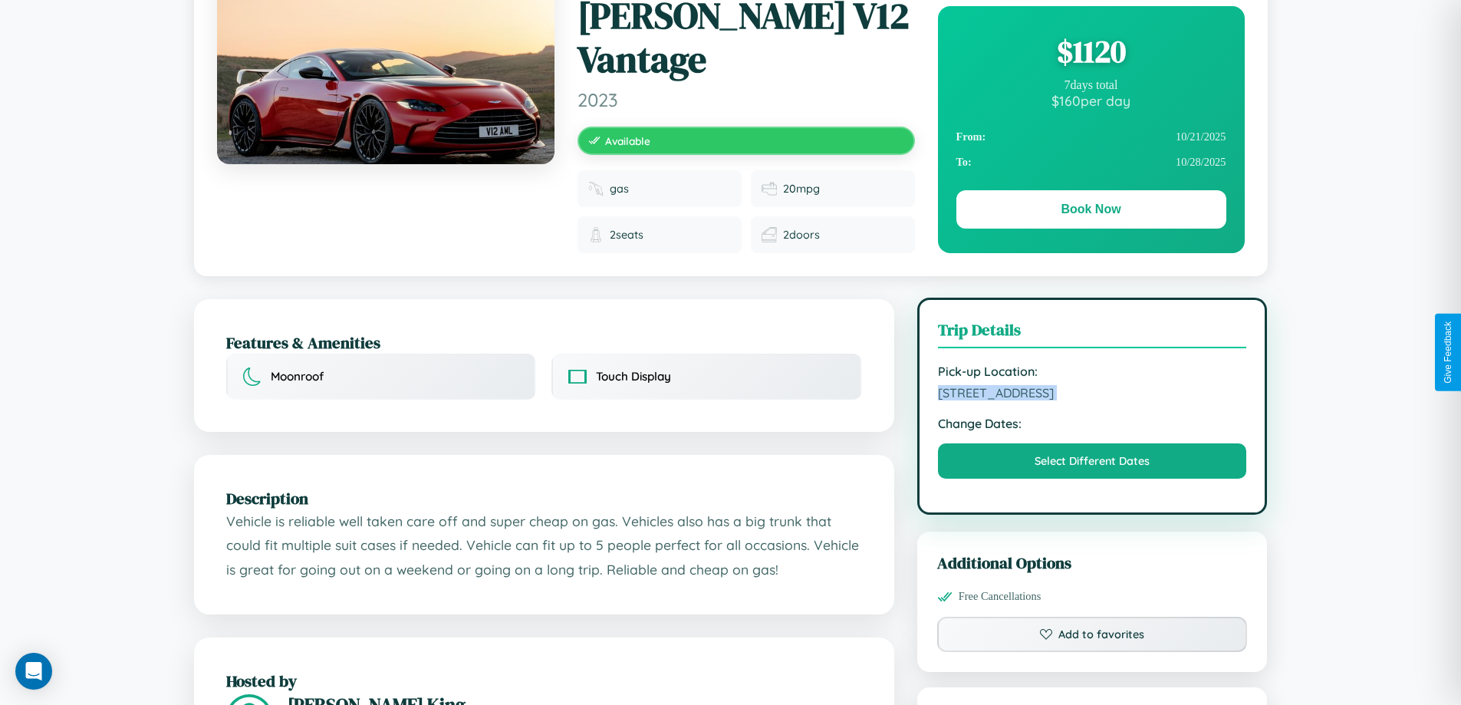
click at [1092, 385] on span "4670 Hillside Avenue Yokohama 64904 Japan" at bounding box center [1092, 392] width 309 height 15
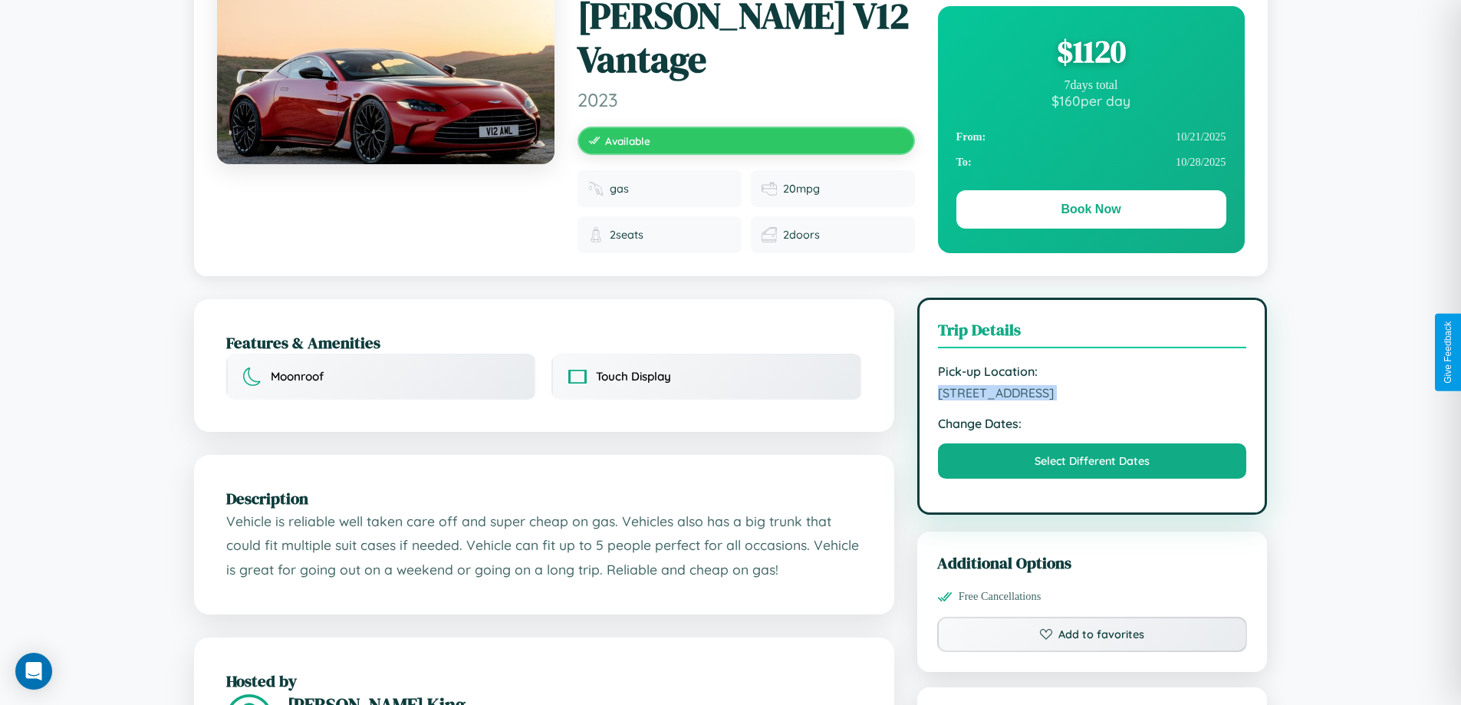
click at [1092, 385] on span "4670 Hillside Avenue Yokohama 64904 Japan" at bounding box center [1092, 392] width 309 height 15
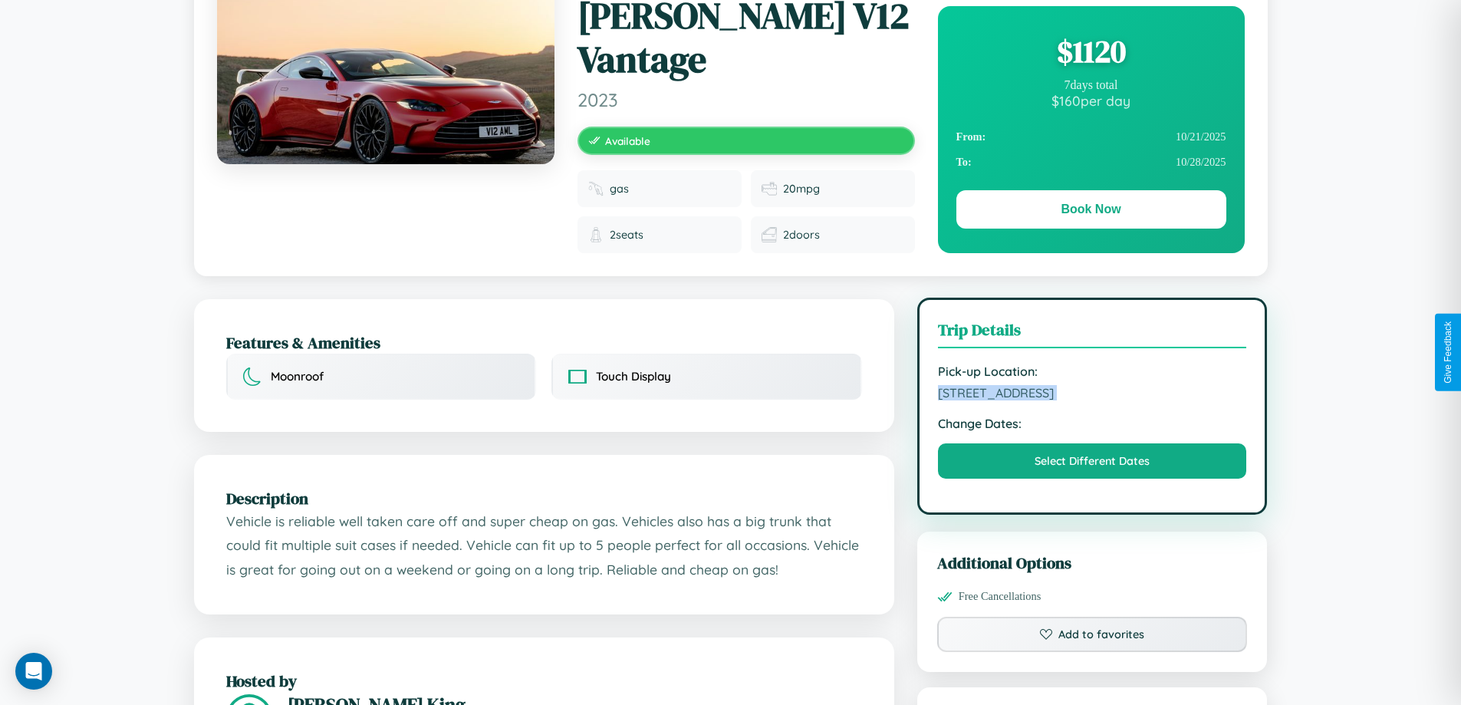
click at [1092, 385] on span "4670 Hillside Avenue Yokohama 64904 Japan" at bounding box center [1092, 392] width 309 height 15
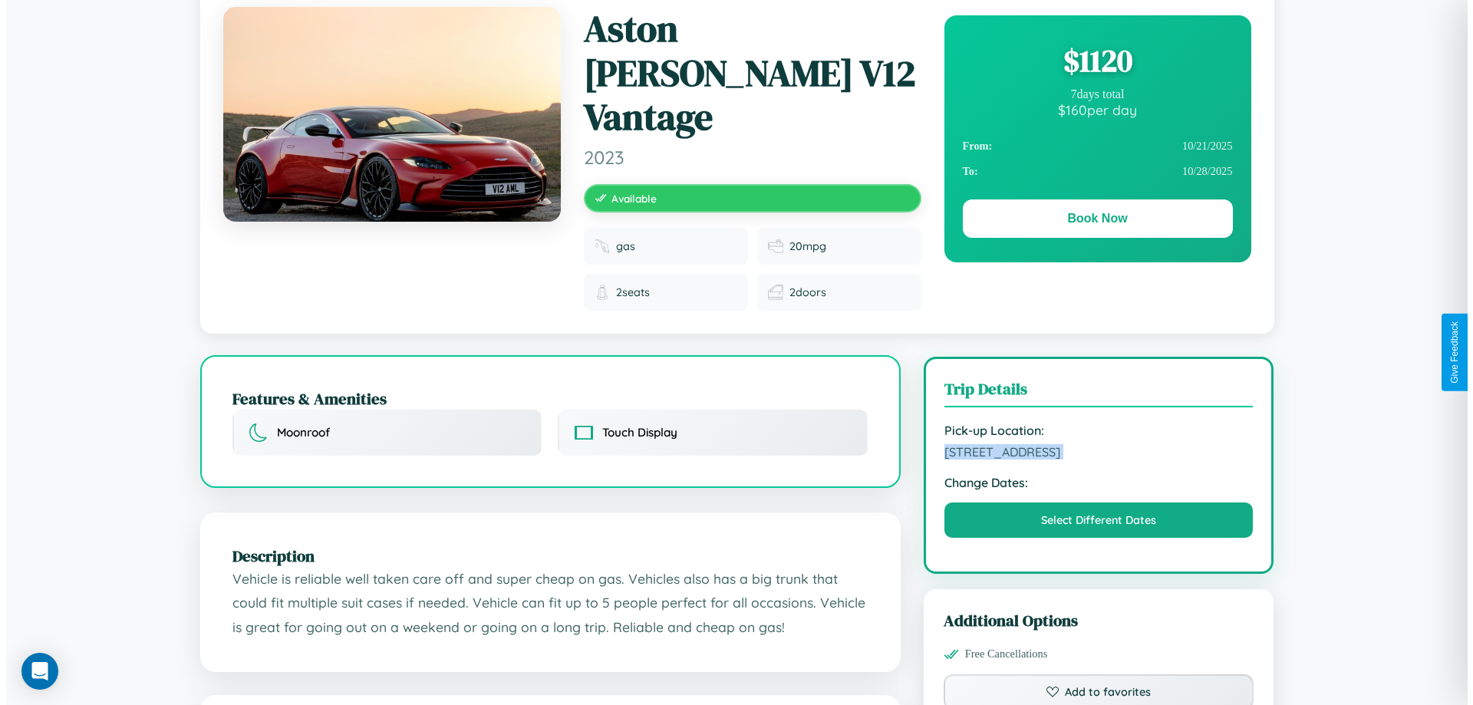
scroll to position [0, 0]
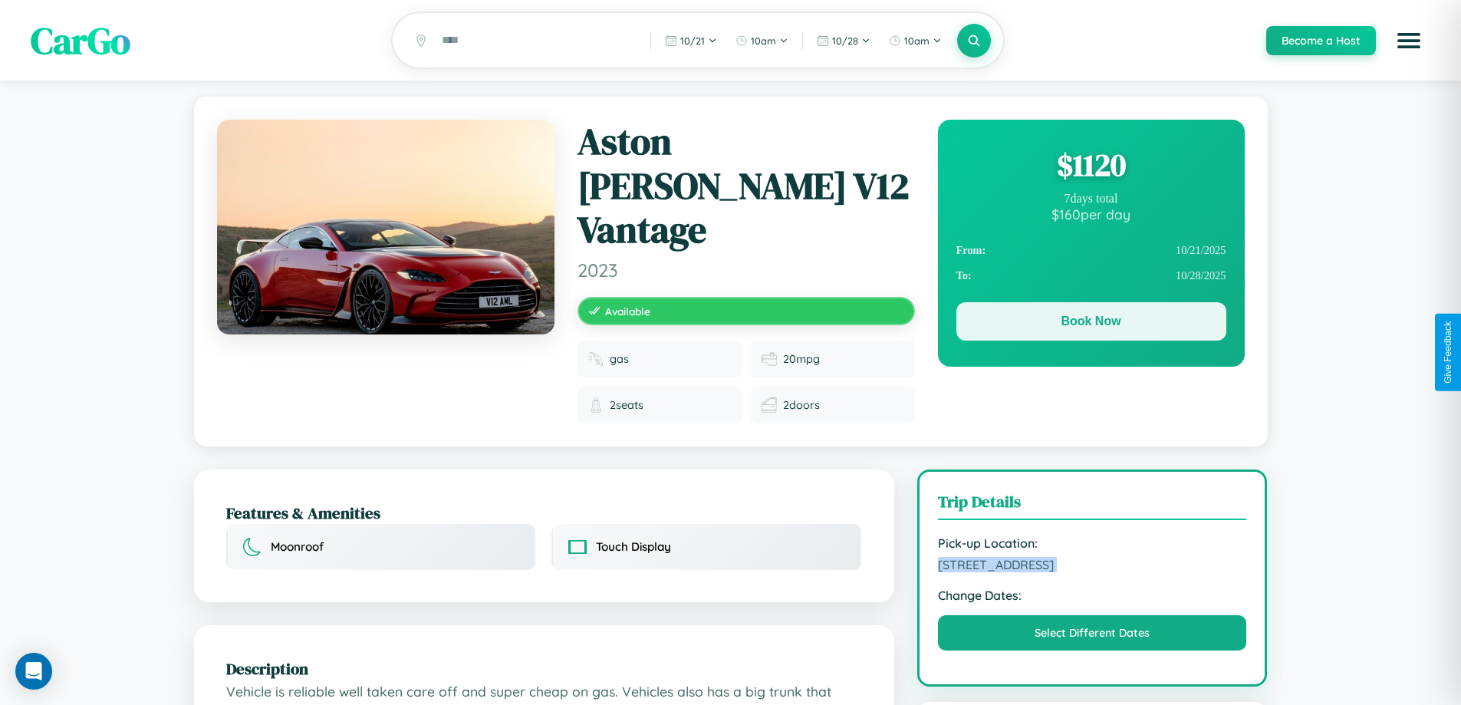
click at [1091, 324] on button "Book Now" at bounding box center [1092, 321] width 270 height 38
